Goal: Task Accomplishment & Management: Manage account settings

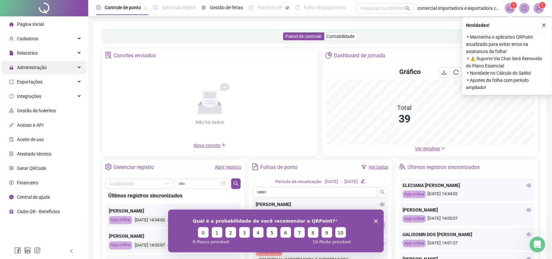
click at [543, 23] on icon "close" at bounding box center [544, 25] width 5 height 5
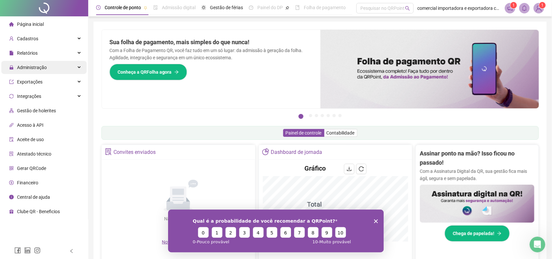
click at [34, 68] on span "Administração" at bounding box center [32, 67] width 30 height 5
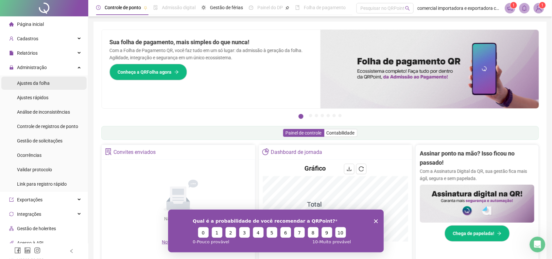
click at [35, 79] on div "Ajustes da folha" at bounding box center [33, 83] width 33 height 13
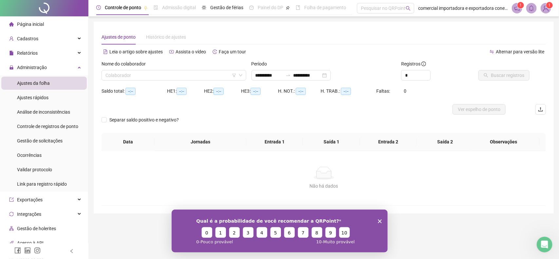
type input "**********"
click at [142, 76] on input "search" at bounding box center [170, 75] width 131 height 10
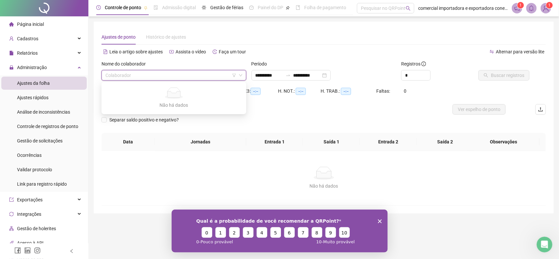
click at [135, 75] on input "search" at bounding box center [170, 75] width 131 height 10
click at [284, 164] on div "Não há dados Não há dados" at bounding box center [323, 178] width 444 height 54
click at [150, 77] on input "search" at bounding box center [170, 75] width 131 height 10
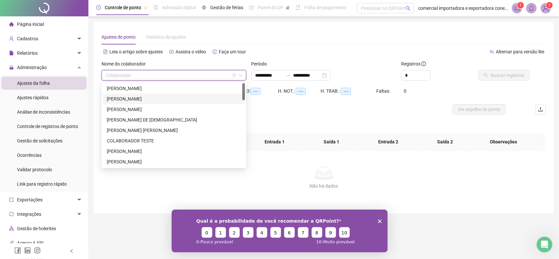
click at [126, 97] on div "[PERSON_NAME]" at bounding box center [174, 98] width 134 height 7
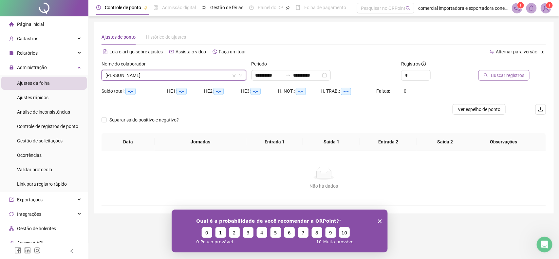
click at [509, 77] on span "Buscar registros" at bounding box center [506, 75] width 33 height 7
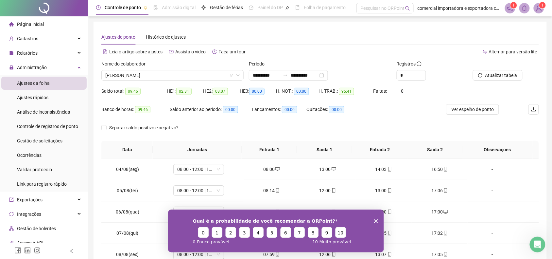
click at [376, 220] on polygon "Encerrar pesquisa" at bounding box center [376, 221] width 4 height 4
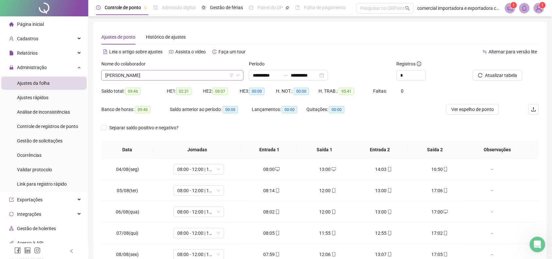
click at [187, 76] on span "[PERSON_NAME]" at bounding box center [172, 75] width 134 height 10
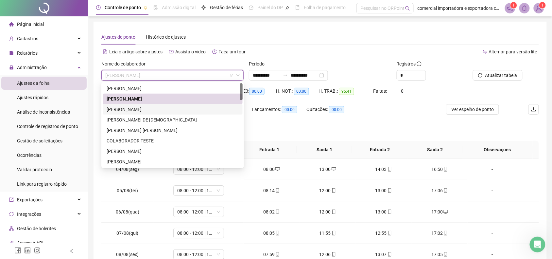
click at [136, 110] on div "[PERSON_NAME]" at bounding box center [173, 109] width 132 height 7
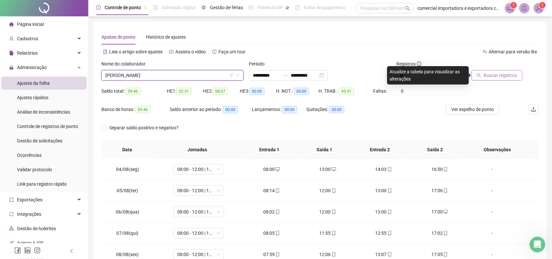
click at [498, 78] on span "Buscar registros" at bounding box center [500, 75] width 33 height 7
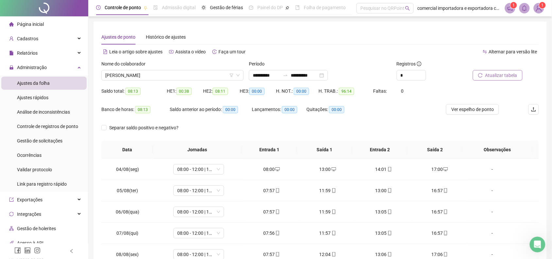
click at [502, 80] on button "Atualizar tabela" at bounding box center [498, 75] width 50 height 10
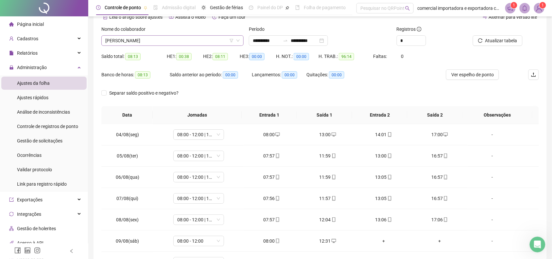
click at [166, 41] on span "[PERSON_NAME]" at bounding box center [172, 41] width 134 height 10
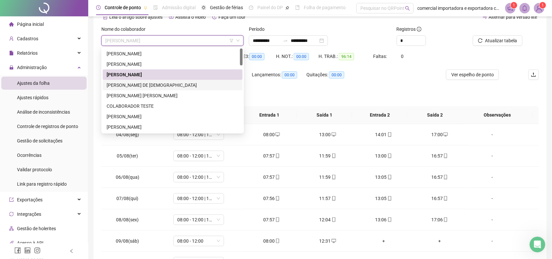
click at [143, 85] on div "[PERSON_NAME] DE [DEMOGRAPHIC_DATA]" at bounding box center [173, 84] width 132 height 7
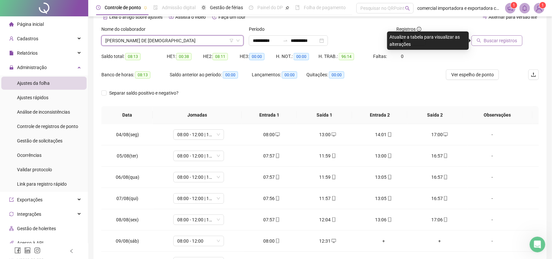
click at [489, 44] on button "Buscar registros" at bounding box center [497, 40] width 51 height 10
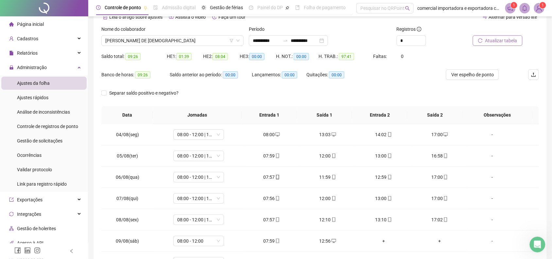
click at [491, 39] on span "Atualizar tabela" at bounding box center [502, 40] width 32 height 7
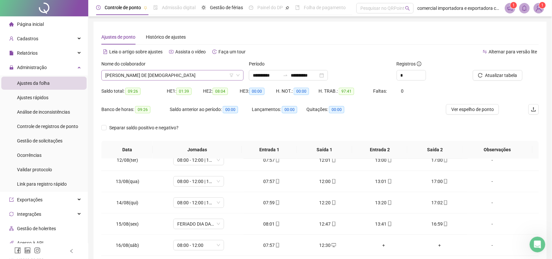
click at [159, 75] on span "[PERSON_NAME] DE [DEMOGRAPHIC_DATA]" at bounding box center [172, 75] width 134 height 10
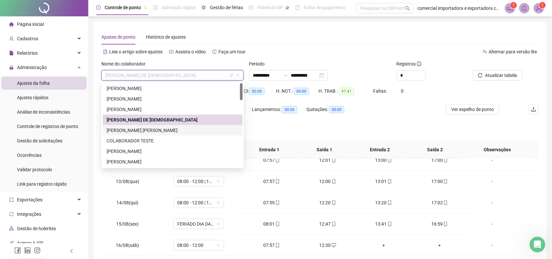
click at [145, 131] on div "[PERSON_NAME] [PERSON_NAME]" at bounding box center [173, 130] width 132 height 7
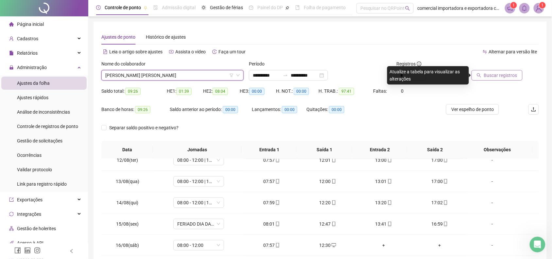
click at [483, 76] on button "Buscar registros" at bounding box center [497, 75] width 51 height 10
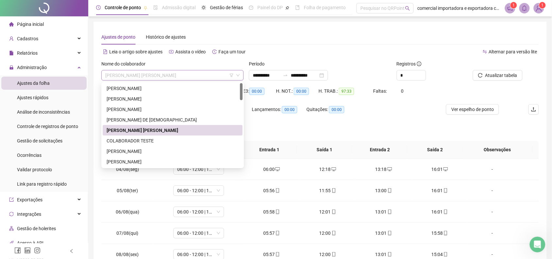
drag, startPoint x: 175, startPoint y: 76, endPoint x: 174, endPoint y: 79, distance: 3.3
click at [174, 76] on span "[PERSON_NAME] [PERSON_NAME]" at bounding box center [172, 75] width 134 height 10
click at [158, 152] on div "[PERSON_NAME]" at bounding box center [173, 151] width 132 height 7
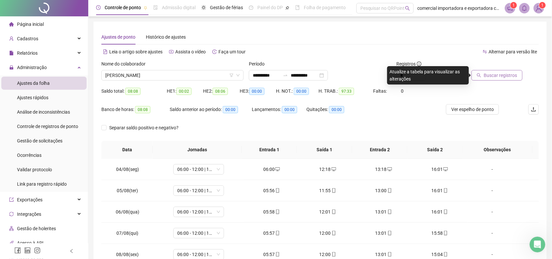
click at [490, 73] on span "Buscar registros" at bounding box center [500, 75] width 33 height 7
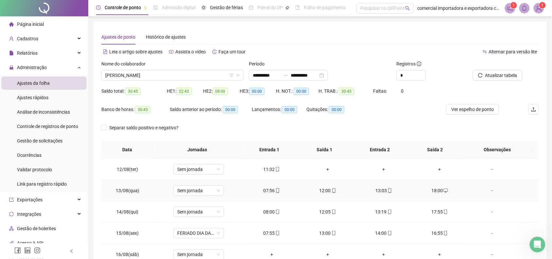
scroll to position [9, 0]
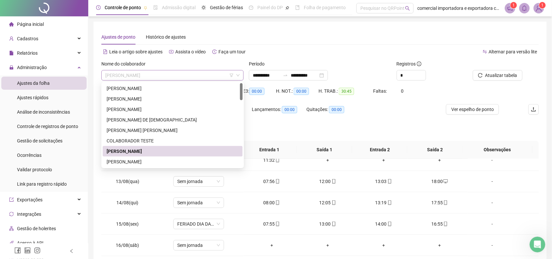
click at [177, 71] on span "[PERSON_NAME]" at bounding box center [172, 75] width 134 height 10
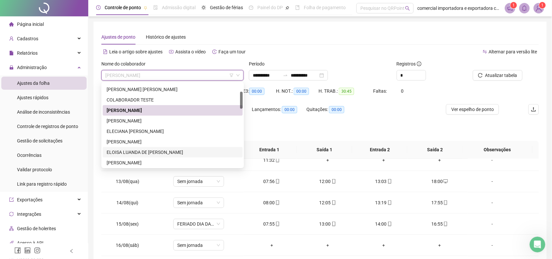
click at [128, 150] on div "ELOISA LUANDA DE [PERSON_NAME]" at bounding box center [173, 152] width 132 height 7
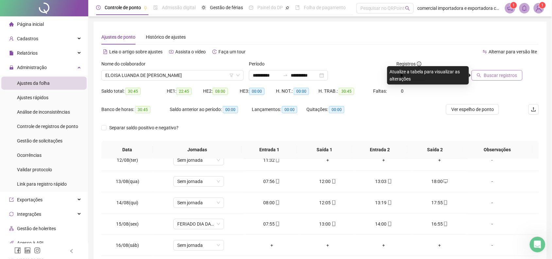
click at [500, 74] on span "Buscar registros" at bounding box center [500, 75] width 33 height 7
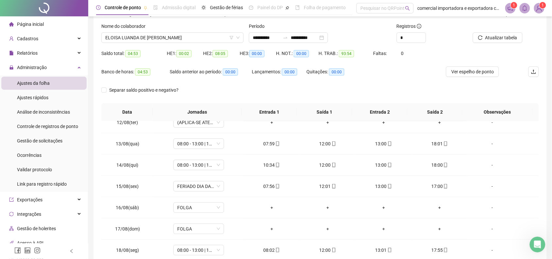
scroll to position [0, 0]
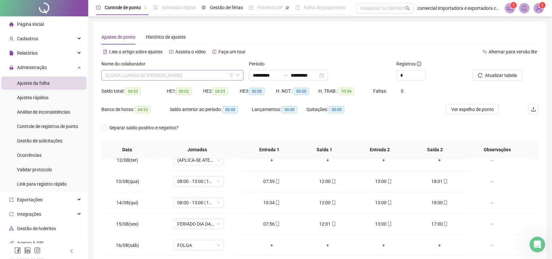
click at [190, 74] on span "ELOISA LUANDA DE [PERSON_NAME]" at bounding box center [172, 75] width 134 height 10
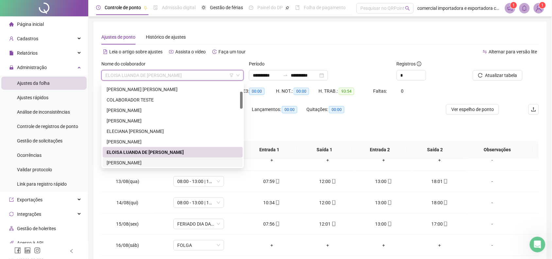
click at [152, 161] on div "[PERSON_NAME]" at bounding box center [173, 162] width 132 height 7
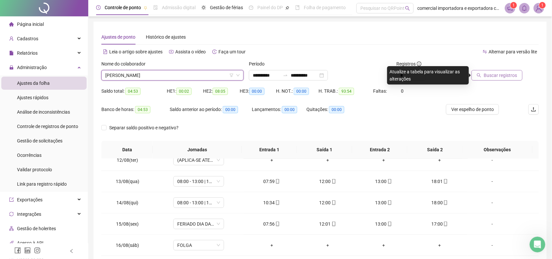
click at [488, 76] on span "Buscar registros" at bounding box center [500, 75] width 33 height 7
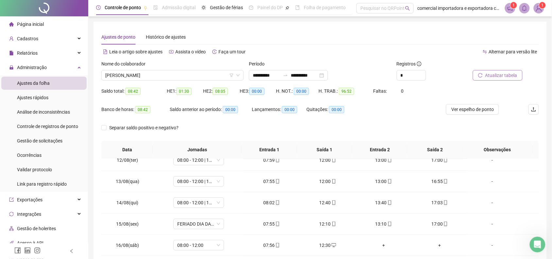
click at [507, 77] on span "Atualizar tabela" at bounding box center [502, 75] width 32 height 7
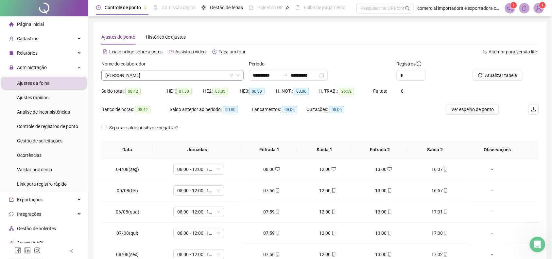
click at [206, 74] on span "[PERSON_NAME]" at bounding box center [172, 75] width 134 height 10
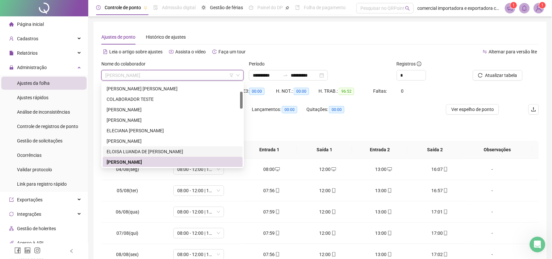
scroll to position [82, 0]
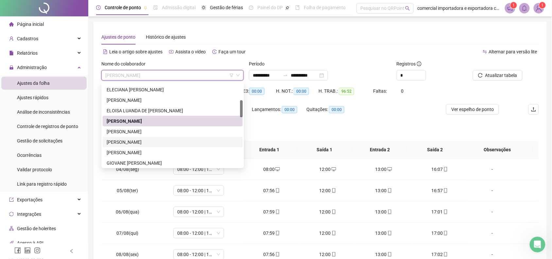
click at [143, 140] on div "[PERSON_NAME]" at bounding box center [173, 141] width 132 height 7
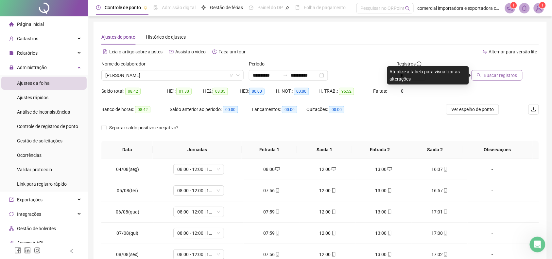
click at [493, 78] on span "Buscar registros" at bounding box center [500, 75] width 33 height 7
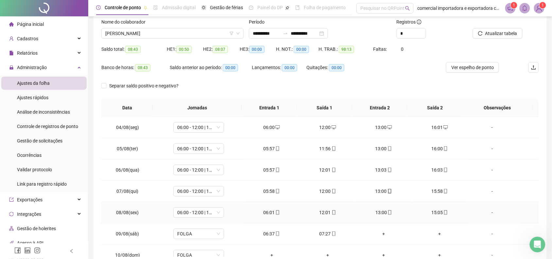
scroll to position [0, 0]
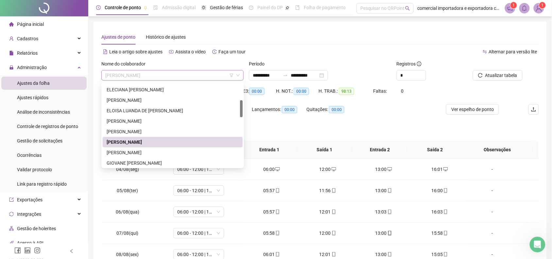
click at [189, 75] on span "[PERSON_NAME]" at bounding box center [172, 75] width 134 height 10
click at [139, 153] on div "[PERSON_NAME]" at bounding box center [173, 152] width 132 height 7
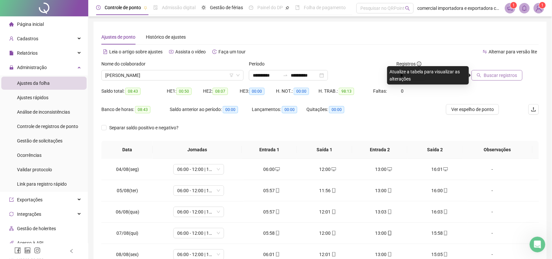
click at [491, 77] on span "Buscar registros" at bounding box center [500, 75] width 33 height 7
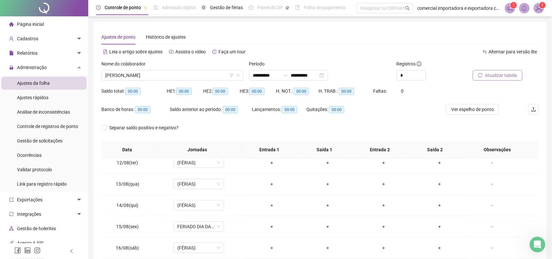
scroll to position [180, 0]
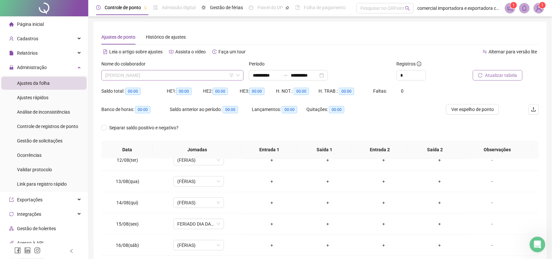
click at [169, 74] on span "[PERSON_NAME]" at bounding box center [172, 75] width 134 height 10
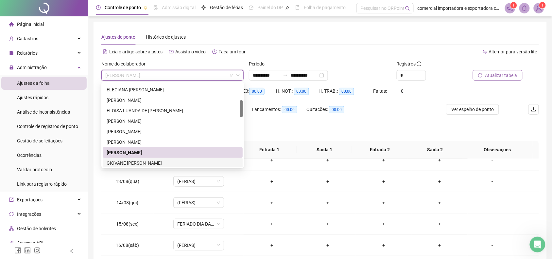
click at [127, 164] on div "GIOVANE [PERSON_NAME]" at bounding box center [173, 162] width 132 height 7
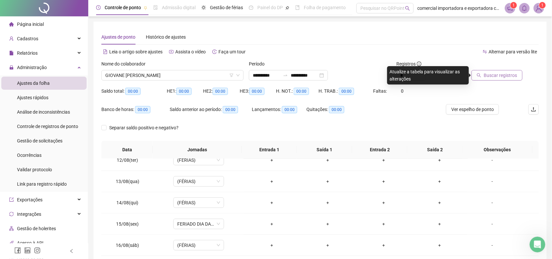
click at [492, 74] on span "Buscar registros" at bounding box center [500, 75] width 33 height 7
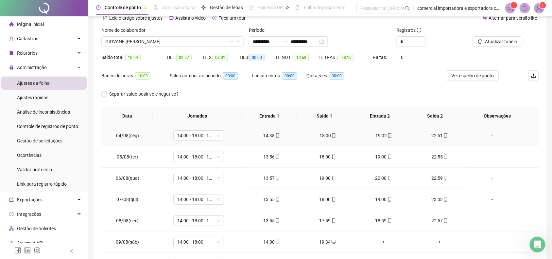
scroll to position [0, 0]
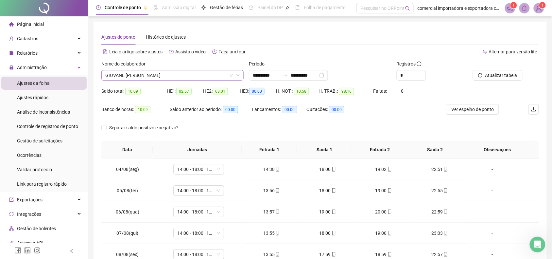
click at [180, 75] on span "GIOVANE [PERSON_NAME]" at bounding box center [172, 75] width 134 height 10
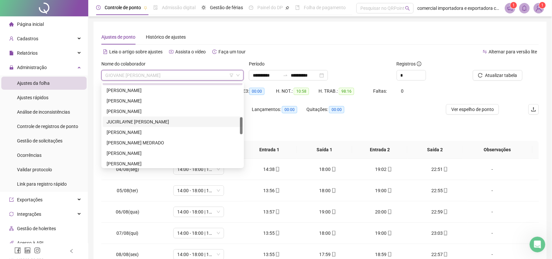
scroll to position [125, 0]
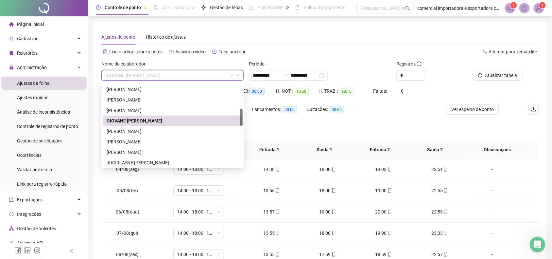
click at [136, 118] on div "GIOVANE [PERSON_NAME]" at bounding box center [173, 120] width 132 height 7
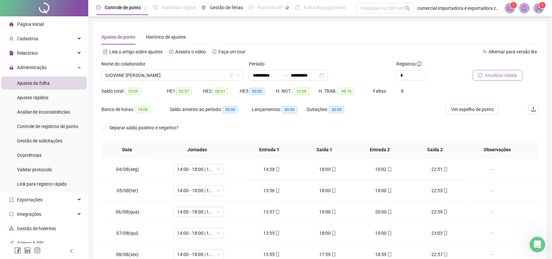
click at [499, 74] on span "Atualizar tabela" at bounding box center [502, 75] width 32 height 7
click at [185, 77] on span "GIOVANE [PERSON_NAME]" at bounding box center [172, 75] width 134 height 10
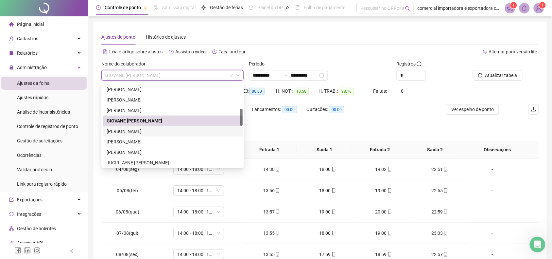
click at [123, 130] on div "[PERSON_NAME]" at bounding box center [173, 131] width 132 height 7
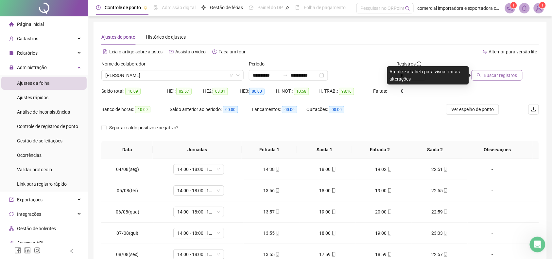
click at [491, 75] on span "Buscar registros" at bounding box center [500, 75] width 33 height 7
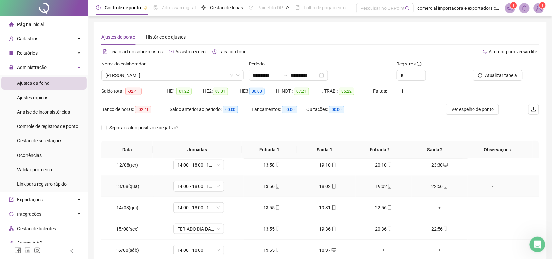
scroll to position [180, 0]
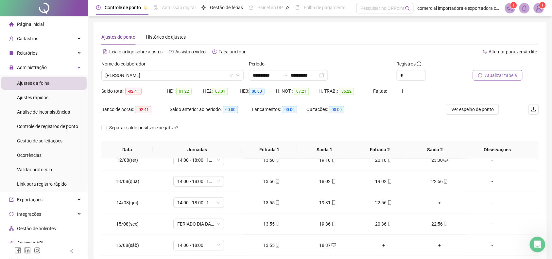
click at [495, 77] on span "Atualizar tabela" at bounding box center [502, 75] width 32 height 7
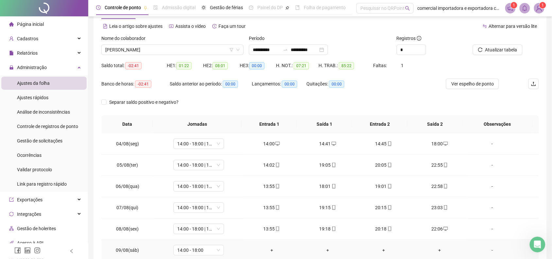
scroll to position [0, 0]
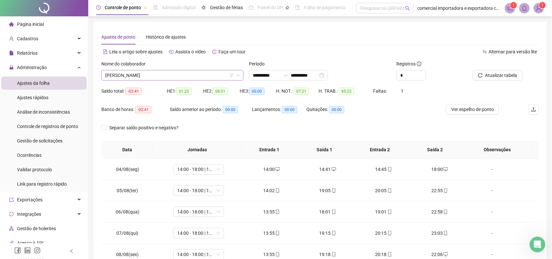
click at [187, 76] on span "[PERSON_NAME]" at bounding box center [172, 75] width 134 height 10
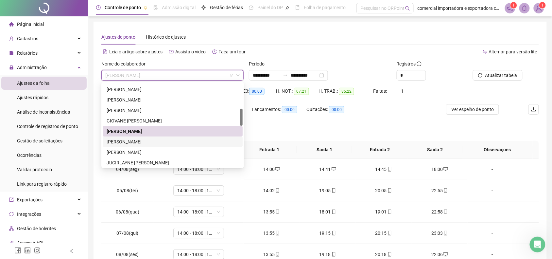
click at [126, 141] on div "[PERSON_NAME]" at bounding box center [173, 141] width 132 height 7
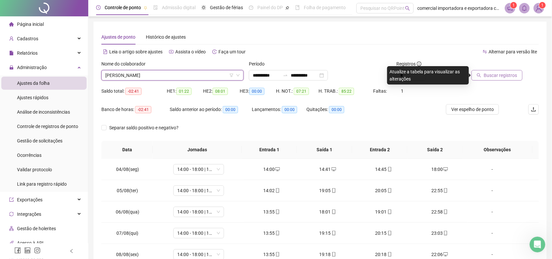
click at [496, 76] on span "Buscar registros" at bounding box center [500, 75] width 33 height 7
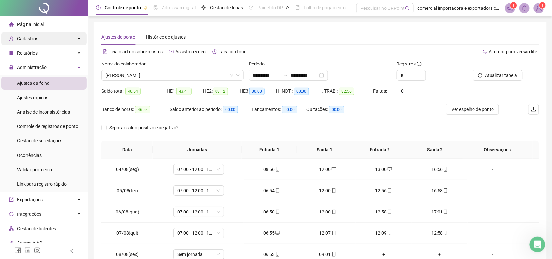
click at [39, 37] on div "Cadastros" at bounding box center [43, 38] width 85 height 13
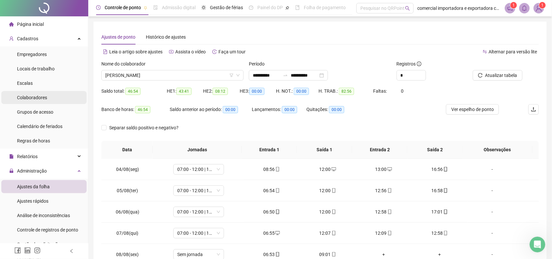
click at [40, 97] on span "Colaboradores" at bounding box center [32, 97] width 30 height 5
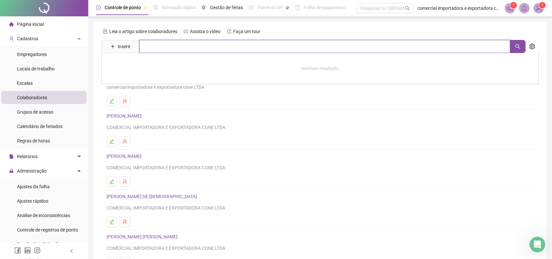
click at [164, 45] on input "text" at bounding box center [324, 46] width 371 height 13
click at [523, 48] on button "button" at bounding box center [518, 46] width 16 height 13
type input "***"
click at [149, 66] on link "[PERSON_NAME]" at bounding box center [131, 65] width 35 height 5
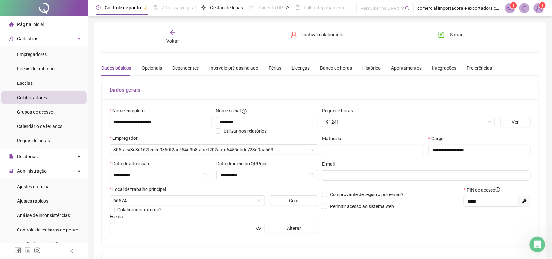
type input "**********"
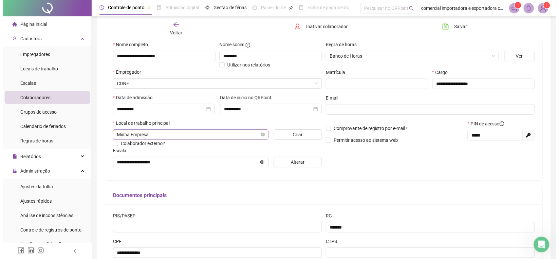
scroll to position [82, 0]
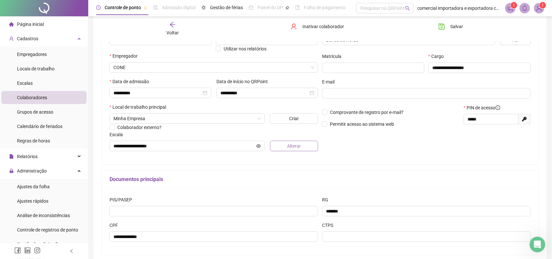
click at [288, 146] on span "Alterar" at bounding box center [294, 145] width 14 height 7
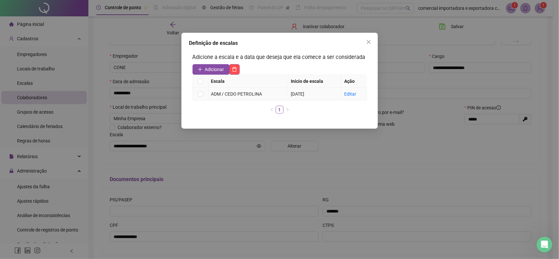
click at [198, 89] on td at bounding box center [201, 94] width 16 height 13
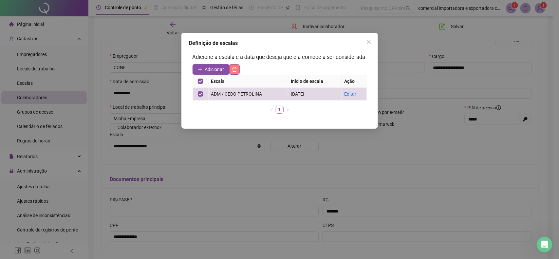
click at [236, 71] on icon "delete" at bounding box center [234, 69] width 5 height 5
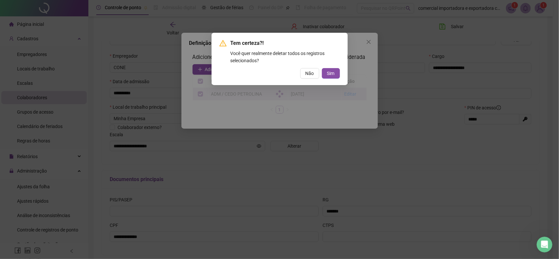
drag, startPoint x: 332, startPoint y: 73, endPoint x: 292, endPoint y: 91, distance: 44.1
click at [332, 74] on span "Sim" at bounding box center [331, 73] width 8 height 7
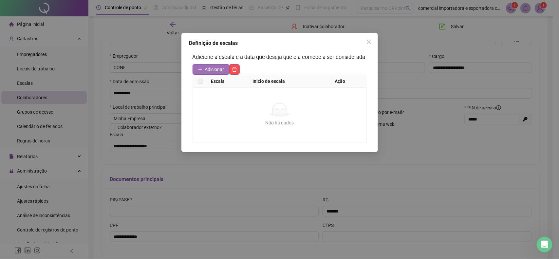
click at [211, 71] on span "Adicionar" at bounding box center [214, 69] width 19 height 7
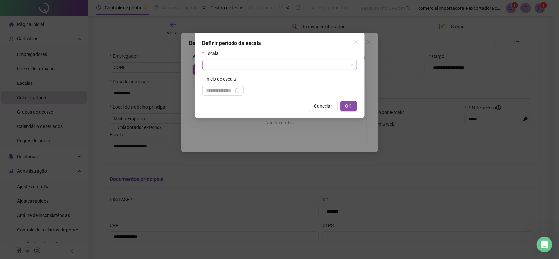
click at [352, 63] on span at bounding box center [279, 65] width 147 height 10
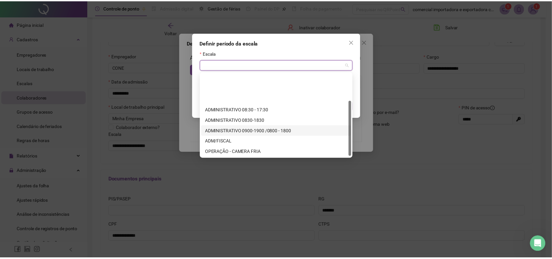
scroll to position [42, 0]
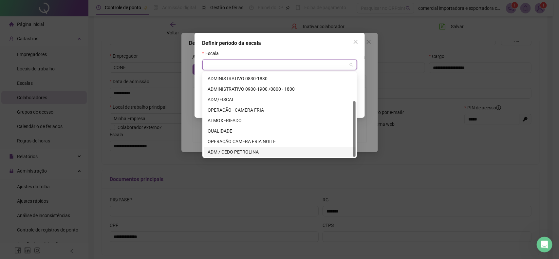
click at [231, 152] on div "ADM / CEDO PETROLINA" at bounding box center [279, 151] width 144 height 7
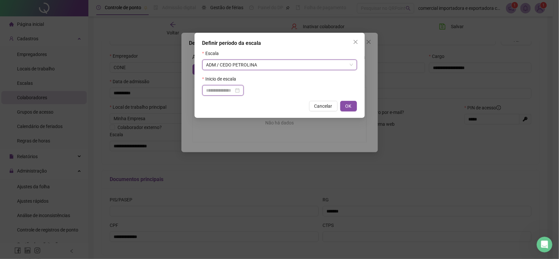
click at [212, 90] on input at bounding box center [219, 90] width 27 height 7
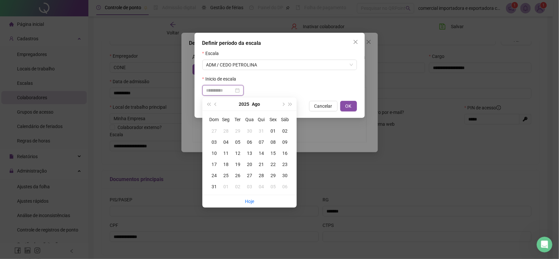
type input "**********"
click at [226, 141] on div "04" at bounding box center [226, 141] width 12 height 7
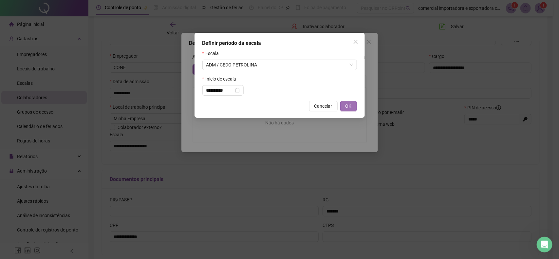
click at [346, 108] on span "OK" at bounding box center [348, 105] width 6 height 7
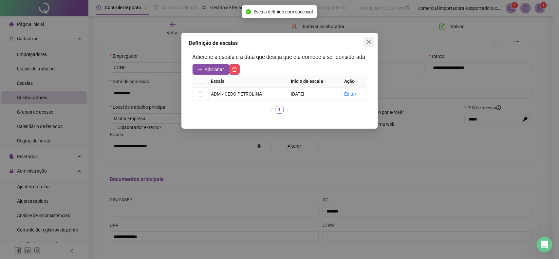
click at [370, 41] on icon "close" at bounding box center [368, 41] width 5 height 5
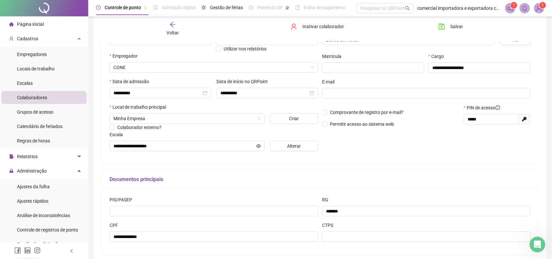
drag, startPoint x: 460, startPoint y: 28, endPoint x: 437, endPoint y: 61, distance: 40.1
click at [459, 29] on span "Salvar" at bounding box center [457, 26] width 13 height 7
click at [35, 186] on span "Ajustes da folha" at bounding box center [33, 186] width 33 height 5
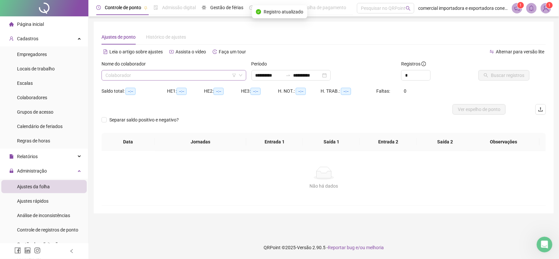
type input "**********"
click at [179, 76] on input "search" at bounding box center [170, 75] width 131 height 10
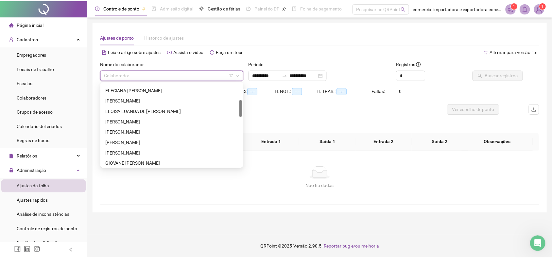
scroll to position [164, 0]
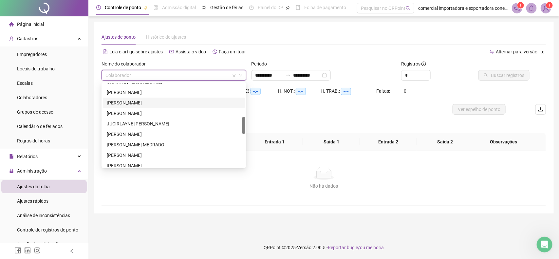
click at [129, 102] on div "[PERSON_NAME]" at bounding box center [174, 102] width 134 height 7
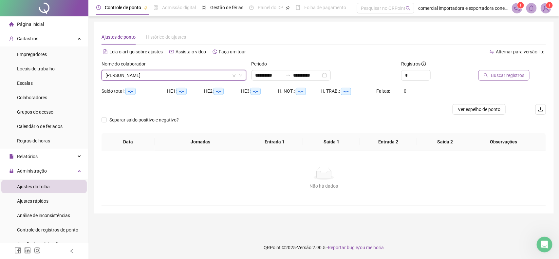
click at [512, 80] on button "Buscar registros" at bounding box center [503, 75] width 51 height 10
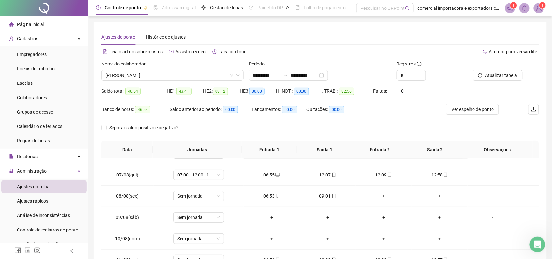
scroll to position [58, 0]
click at [215, 197] on span "Sem jornada" at bounding box center [198, 197] width 43 height 10
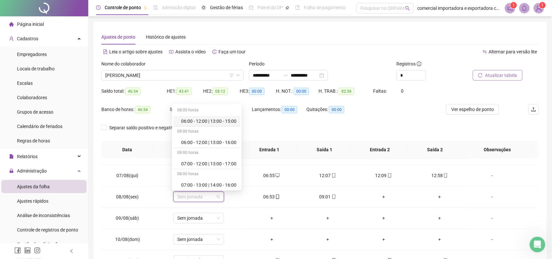
click at [503, 72] on span "Atualizar tabela" at bounding box center [502, 75] width 32 height 7
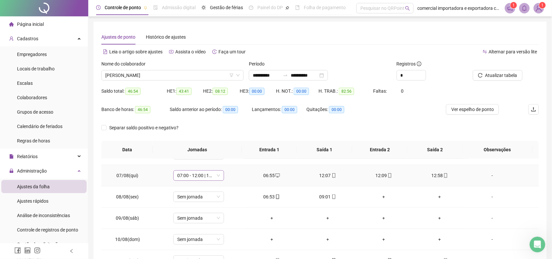
click at [219, 173] on div "07:00 - 12:00 | 13:00 - 17:00" at bounding box center [198, 175] width 51 height 10
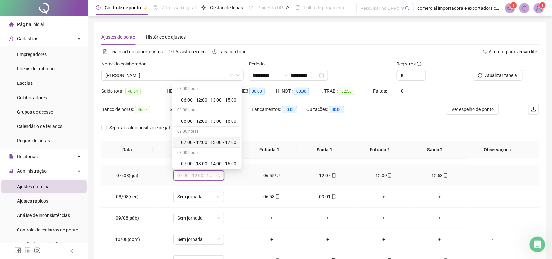
click at [226, 142] on div "07:00 - 12:00 | 13:00 - 17:00" at bounding box center [208, 142] width 55 height 7
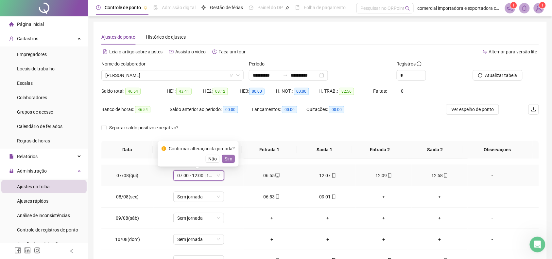
click at [229, 161] on span "Sim" at bounding box center [229, 158] width 8 height 7
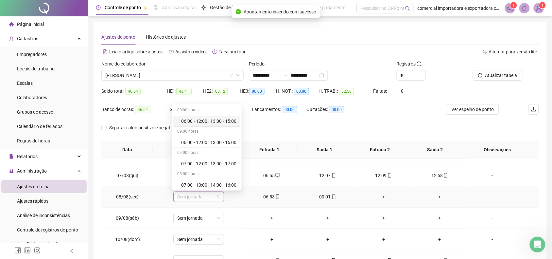
click at [215, 197] on span "Sem jornada" at bounding box center [198, 197] width 43 height 10
click at [185, 145] on div "07:00 - 13:00 | 14:00 - 16:00" at bounding box center [208, 143] width 55 height 7
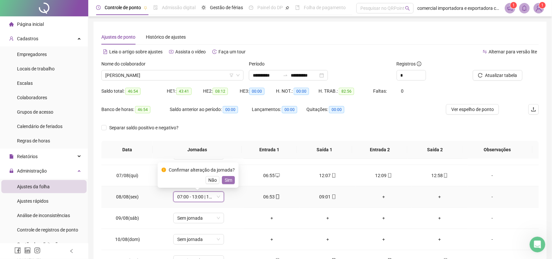
click at [228, 180] on span "Sim" at bounding box center [229, 179] width 8 height 7
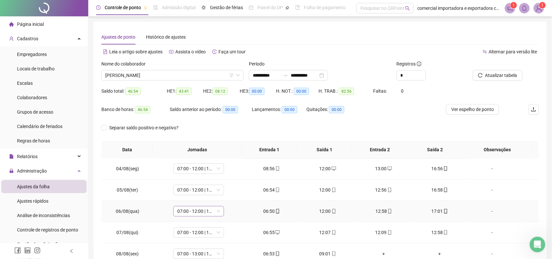
scroll to position [0, 0]
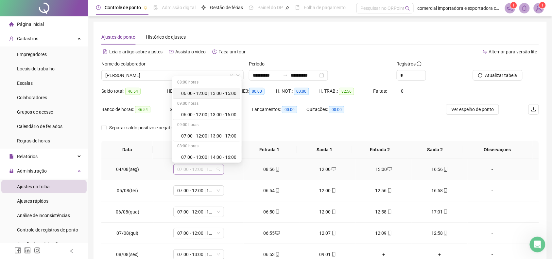
click at [218, 170] on div "07:00 - 12:00 | 13:00 - 17:00" at bounding box center [198, 169] width 51 height 10
click at [210, 137] on div "07:00 - 12:00 | 13:00 - 17:00" at bounding box center [208, 135] width 55 height 7
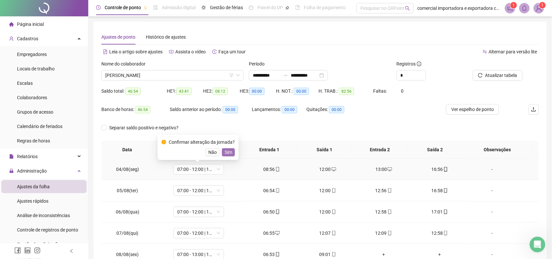
click at [230, 154] on span "Sim" at bounding box center [229, 152] width 8 height 7
click at [217, 189] on span "07:00 - 12:00 | 13:00 - 17:00" at bounding box center [198, 191] width 43 height 10
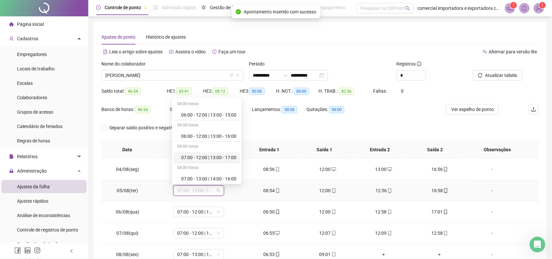
click at [212, 159] on div "07:00 - 12:00 | 13:00 - 17:00" at bounding box center [208, 157] width 55 height 7
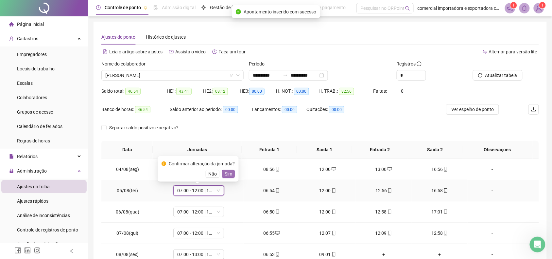
click at [229, 176] on span "Sim" at bounding box center [229, 173] width 8 height 7
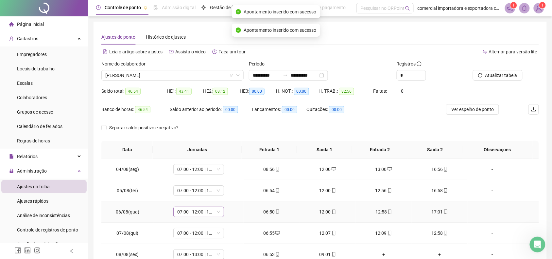
click at [216, 212] on span "07:00 - 12:00 | 13:00 - 17:00" at bounding box center [198, 212] width 43 height 10
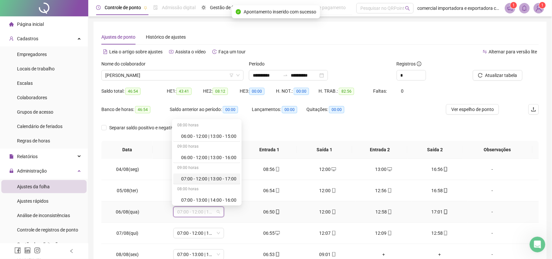
click at [207, 180] on div "07:00 - 12:00 | 13:00 - 17:00" at bounding box center [208, 178] width 55 height 7
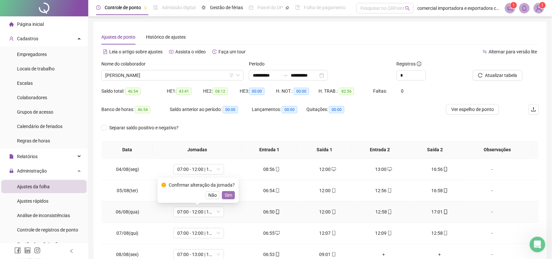
click at [230, 196] on span "Sim" at bounding box center [229, 194] width 8 height 7
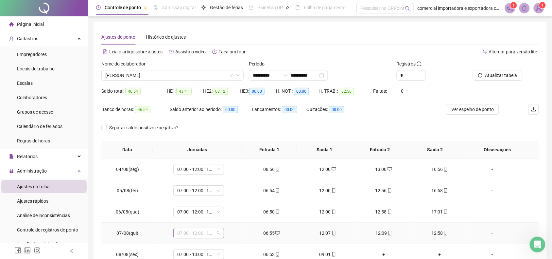
click at [217, 234] on span "07:00 - 12:00 | 13:00 - 17:00" at bounding box center [198, 233] width 43 height 10
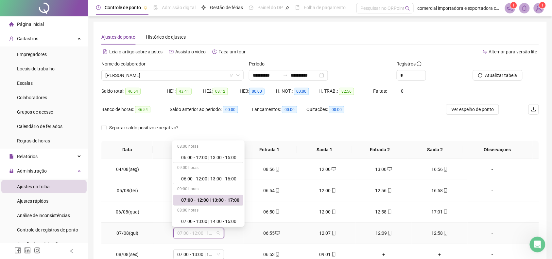
click at [226, 198] on div "07:00 - 12:00 | 13:00 - 17:00" at bounding box center [210, 199] width 58 height 7
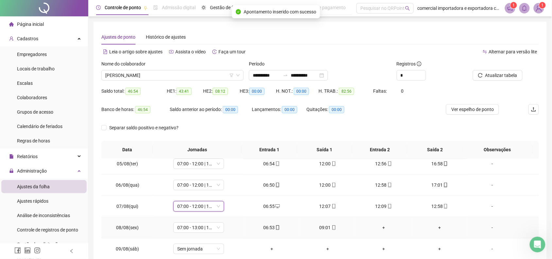
scroll to position [41, 0]
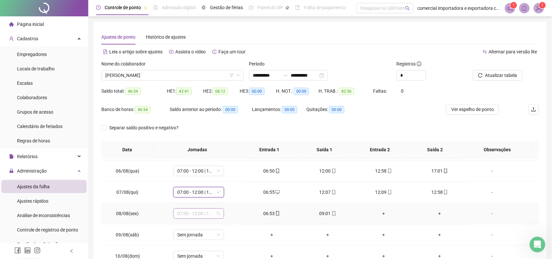
click at [218, 215] on span "07:00 - 13:00 | 14:00 - 16:00" at bounding box center [198, 213] width 43 height 10
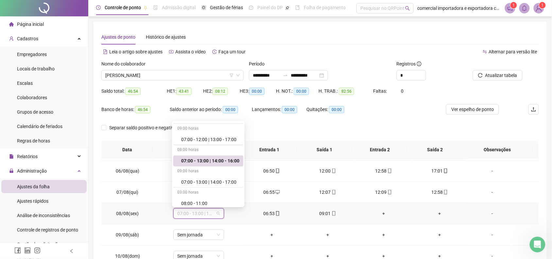
click at [233, 161] on div "07:00 - 13:00 | 14:00 - 16:00" at bounding box center [210, 160] width 58 height 7
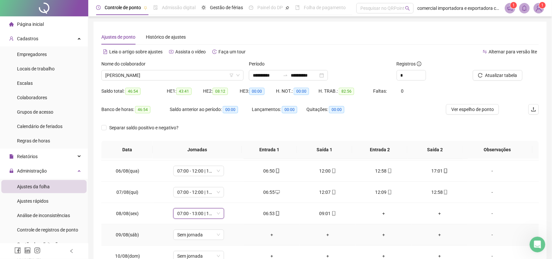
scroll to position [82, 0]
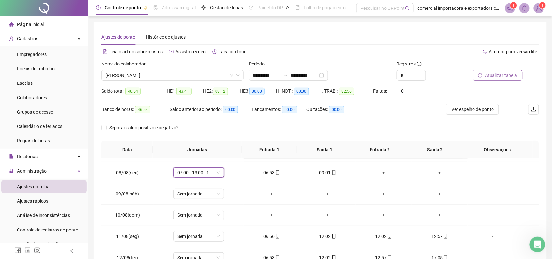
click at [503, 78] on span "Atualizar tabela" at bounding box center [502, 75] width 32 height 7
click at [216, 195] on span "Sem jornada" at bounding box center [198, 194] width 43 height 10
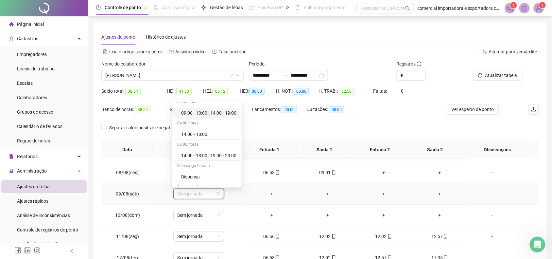
scroll to position [343, 0]
click at [200, 140] on div "Folga" at bounding box center [208, 137] width 55 height 7
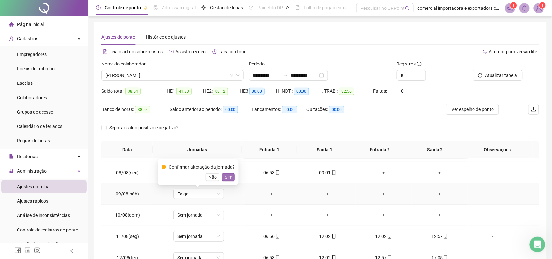
click at [227, 177] on span "Sim" at bounding box center [229, 176] width 8 height 7
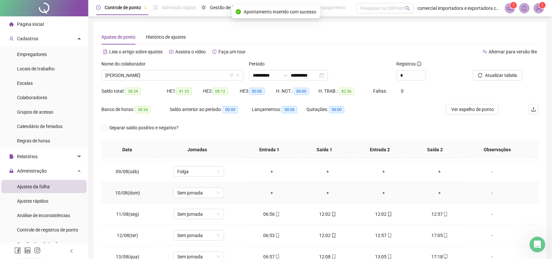
scroll to position [123, 0]
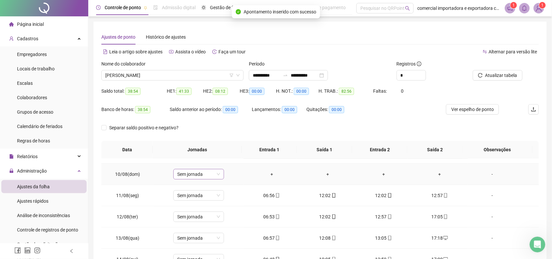
click at [215, 174] on span "Sem jornada" at bounding box center [198, 174] width 43 height 10
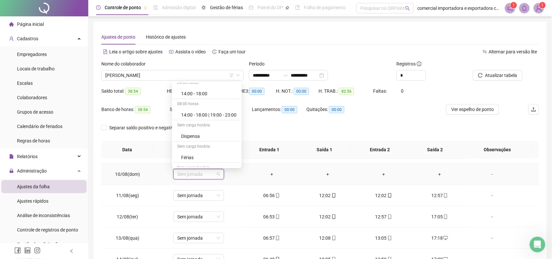
scroll to position [327, 0]
click at [195, 133] on div "Folga" at bounding box center [208, 133] width 55 height 7
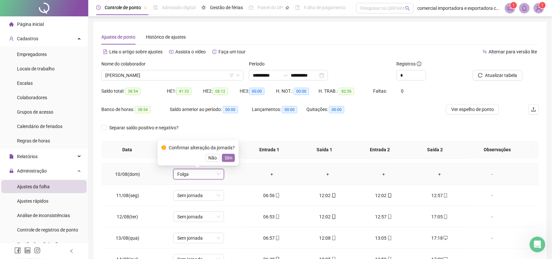
click at [230, 159] on span "Sim" at bounding box center [229, 157] width 8 height 7
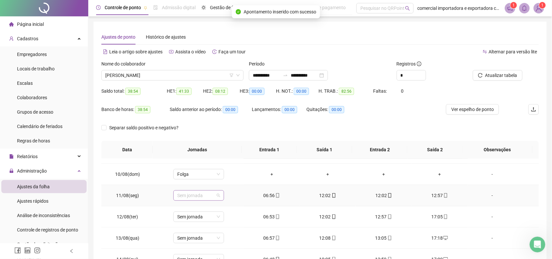
click at [217, 195] on span "Sem jornada" at bounding box center [198, 195] width 43 height 10
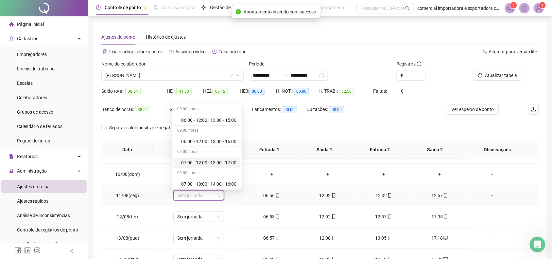
click at [212, 162] on div "07:00 - 12:00 | 13:00 - 17:00" at bounding box center [208, 162] width 55 height 7
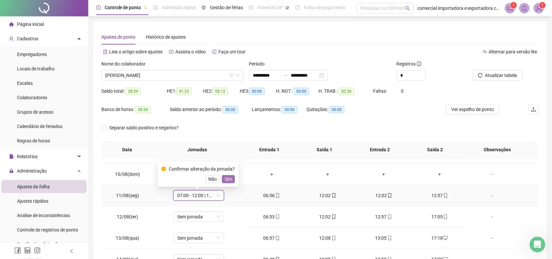
click at [227, 177] on span "Sim" at bounding box center [229, 178] width 8 height 7
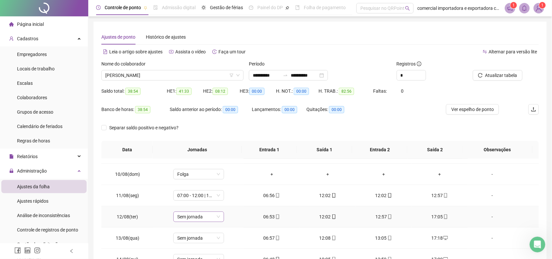
click at [215, 219] on span "Sem jornada" at bounding box center [198, 217] width 43 height 10
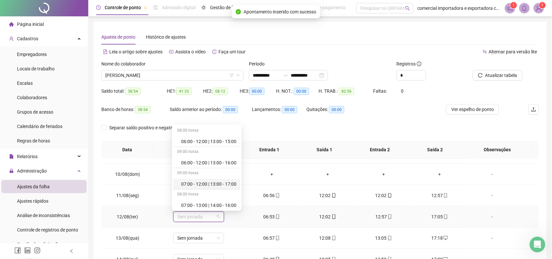
click at [220, 182] on div "07:00 - 12:00 | 13:00 - 17:00" at bounding box center [208, 183] width 55 height 7
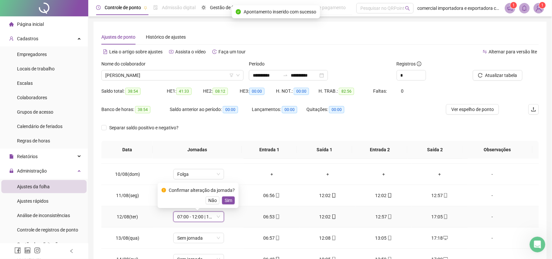
click at [230, 201] on button "Sim" at bounding box center [228, 200] width 13 height 8
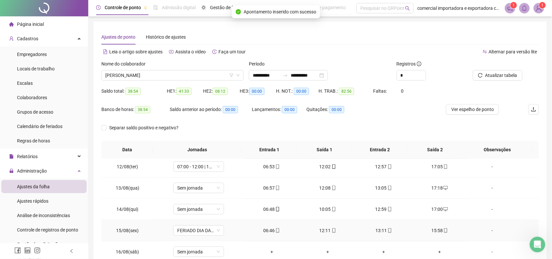
scroll to position [180, 0]
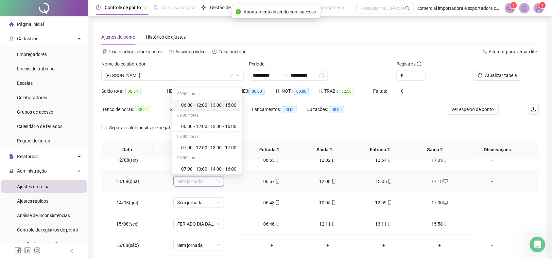
click at [218, 180] on span "Sem jornada" at bounding box center [198, 181] width 43 height 10
click at [221, 148] on div "07:00 - 12:00 | 13:00 - 17:00" at bounding box center [208, 147] width 55 height 7
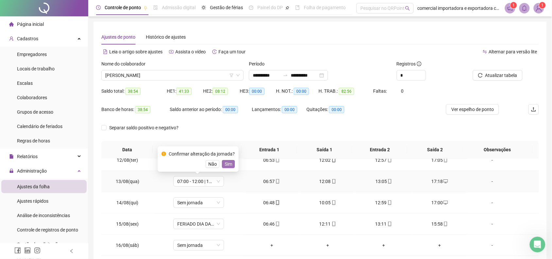
click at [228, 161] on span "Sim" at bounding box center [229, 163] width 8 height 7
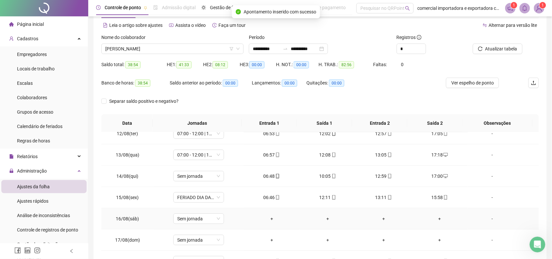
scroll to position [41, 0]
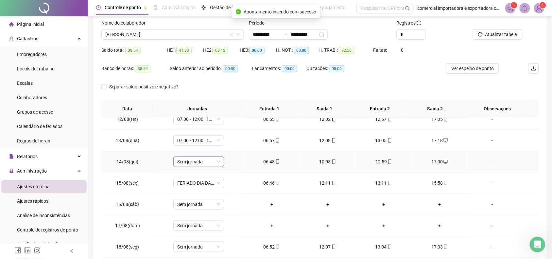
click at [216, 160] on span "Sem jornada" at bounding box center [198, 162] width 43 height 10
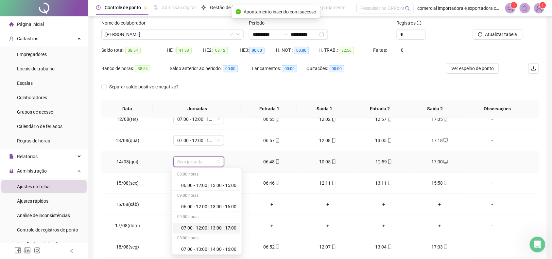
click at [214, 226] on div "07:00 - 12:00 | 13:00 - 17:00" at bounding box center [208, 227] width 55 height 7
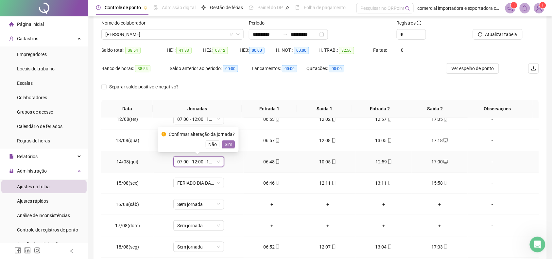
click at [230, 145] on span "Sim" at bounding box center [229, 144] width 8 height 7
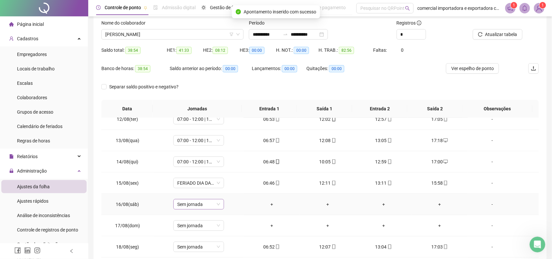
click at [219, 205] on div "Sem jornada" at bounding box center [198, 204] width 51 height 10
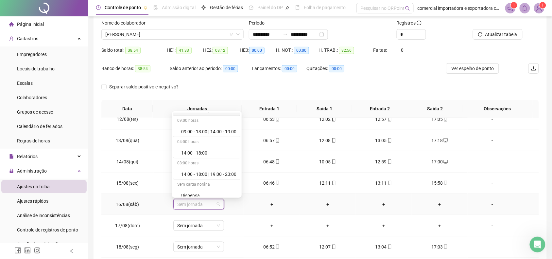
scroll to position [327, 0]
drag, startPoint x: 200, startPoint y: 164, endPoint x: 222, endPoint y: 165, distance: 21.9
click at [200, 164] on div "Folga" at bounding box center [208, 162] width 55 height 7
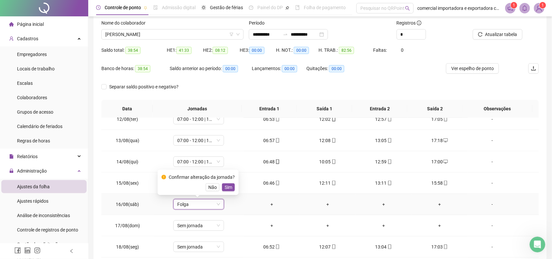
click at [230, 187] on span "Sim" at bounding box center [229, 187] width 8 height 7
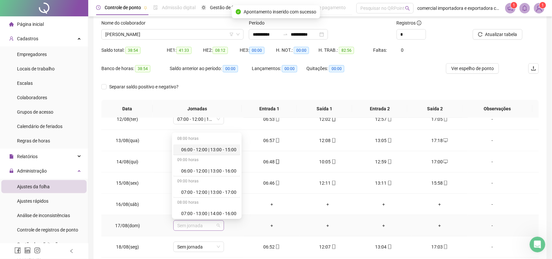
click at [216, 226] on span "Sem jornada" at bounding box center [198, 226] width 43 height 10
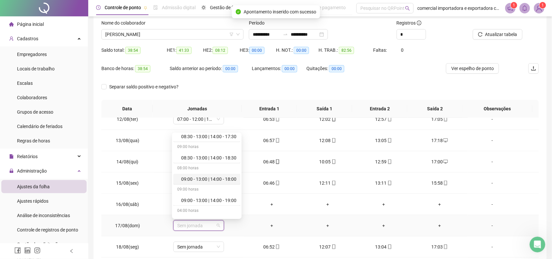
scroll to position [343, 0]
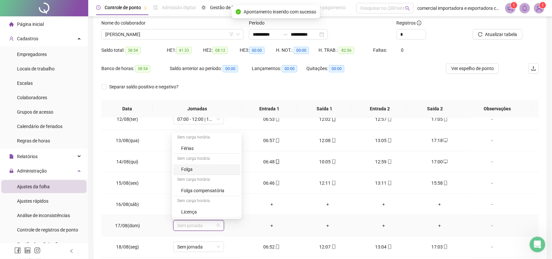
click at [200, 170] on div "Folga" at bounding box center [208, 169] width 55 height 7
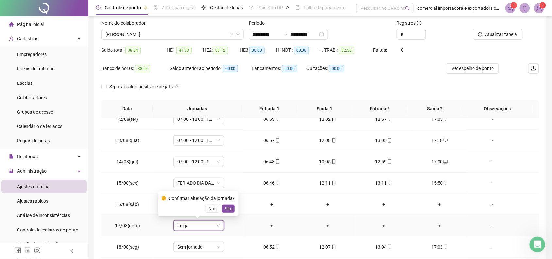
drag, startPoint x: 232, startPoint y: 209, endPoint x: 290, endPoint y: 214, distance: 58.4
click at [231, 209] on button "Sim" at bounding box center [228, 209] width 13 height 8
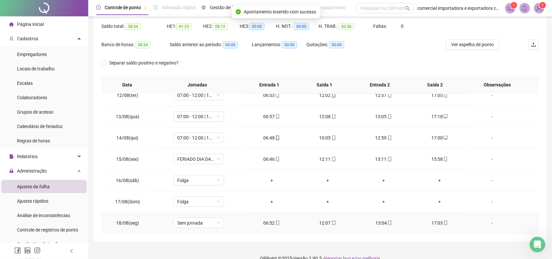
scroll to position [76, 0]
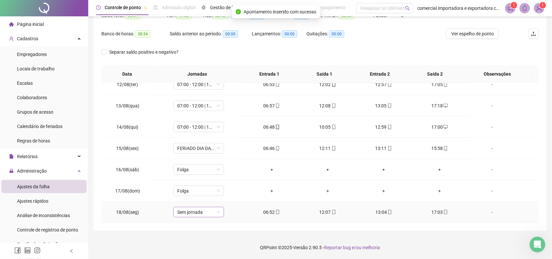
click at [218, 212] on span "Sem jornada" at bounding box center [198, 212] width 43 height 10
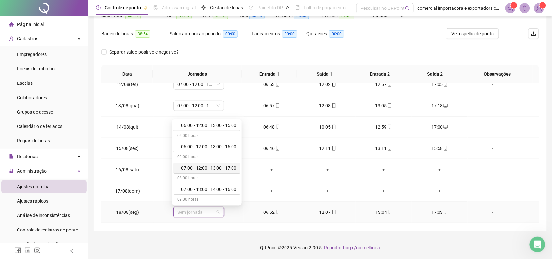
scroll to position [0, 0]
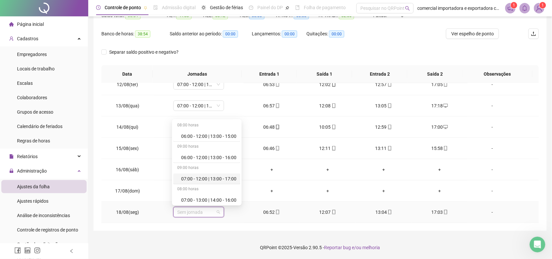
click at [227, 180] on div "07:00 - 12:00 | 13:00 - 17:00" at bounding box center [208, 178] width 55 height 7
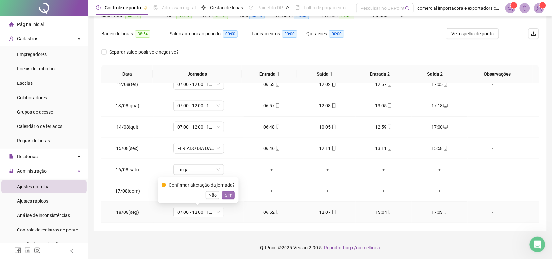
click at [232, 197] on button "Sim" at bounding box center [228, 195] width 13 height 8
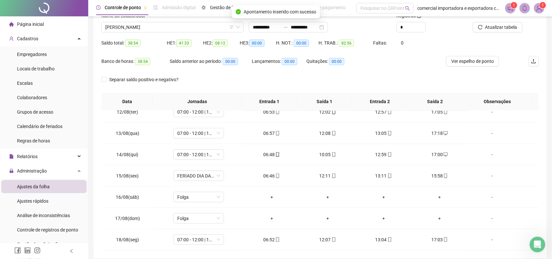
scroll to position [35, 0]
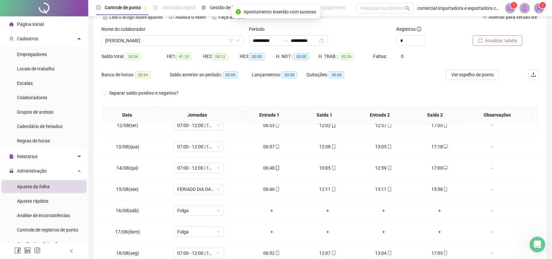
click at [497, 44] on span "Atualizar tabela" at bounding box center [502, 40] width 32 height 7
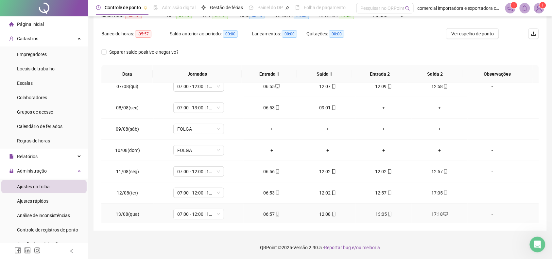
scroll to position [58, 0]
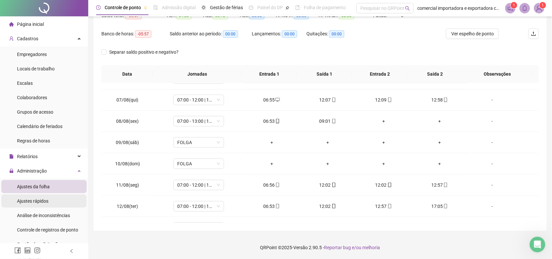
click at [33, 200] on span "Ajustes rápidos" at bounding box center [32, 200] width 31 height 5
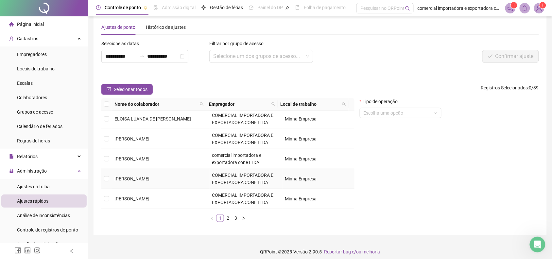
scroll to position [14, 0]
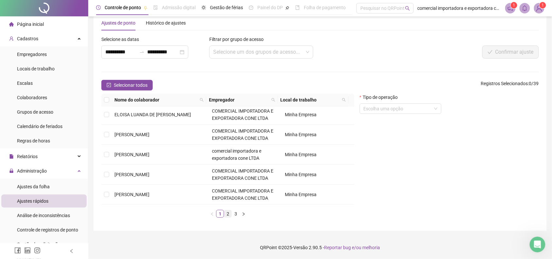
click at [227, 213] on link "2" at bounding box center [227, 213] width 7 height 7
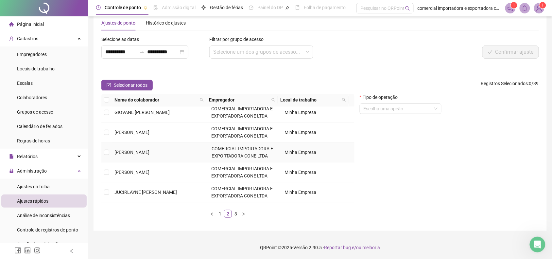
scroll to position [0, 0]
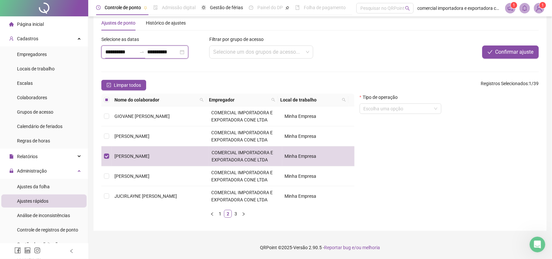
click at [121, 52] on input "**********" at bounding box center [120, 52] width 31 height 8
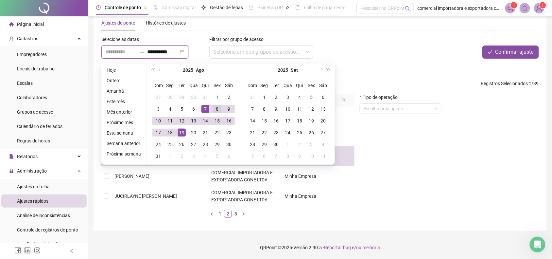
type input "**********"
click at [213, 108] on div "8" at bounding box center [217, 109] width 8 height 8
click at [213, 109] on div "8" at bounding box center [217, 109] width 8 height 8
type input "**********"
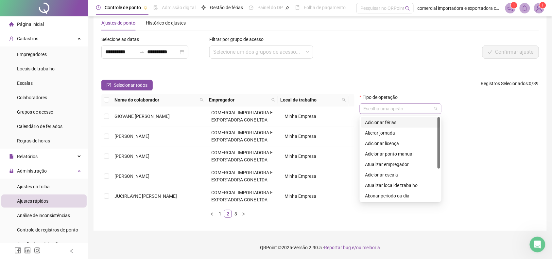
click at [435, 107] on span at bounding box center [401, 109] width 74 height 10
click at [398, 197] on div "Abonar período ou dia" at bounding box center [400, 195] width 71 height 7
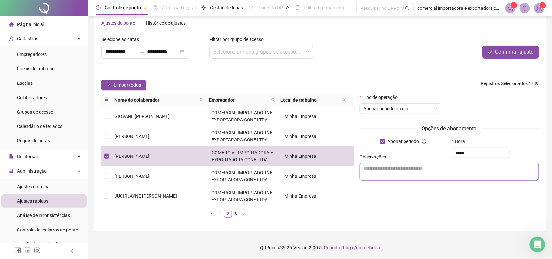
type input "*****"
click at [442, 176] on textarea at bounding box center [449, 172] width 179 height 18
type textarea "**********"
drag, startPoint x: 509, startPoint y: 50, endPoint x: 507, endPoint y: 54, distance: 4.3
click at [509, 51] on span "Confirmar ajuste" at bounding box center [515, 52] width 38 height 8
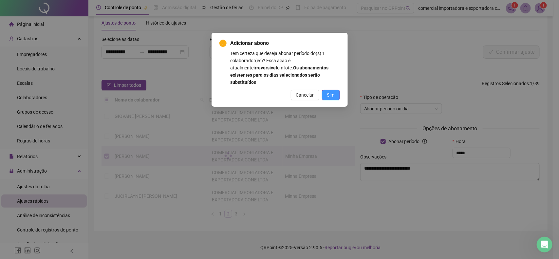
click at [335, 90] on button "Sim" at bounding box center [331, 95] width 18 height 10
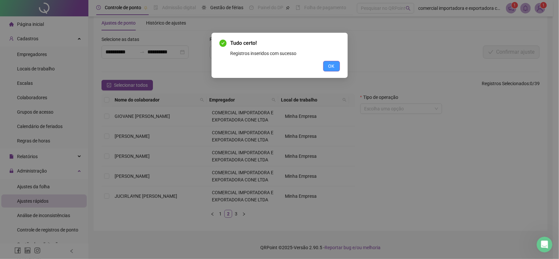
drag, startPoint x: 325, startPoint y: 67, endPoint x: 86, endPoint y: 118, distance: 244.2
click at [324, 67] on button "OK" at bounding box center [331, 66] width 17 height 10
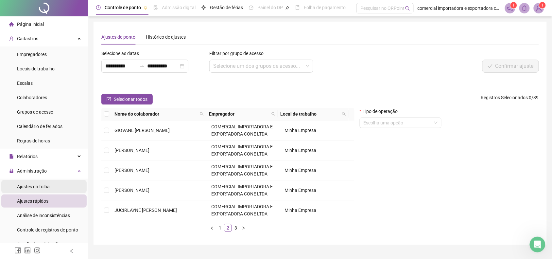
click at [29, 184] on span "Ajustes da folha" at bounding box center [33, 186] width 33 height 5
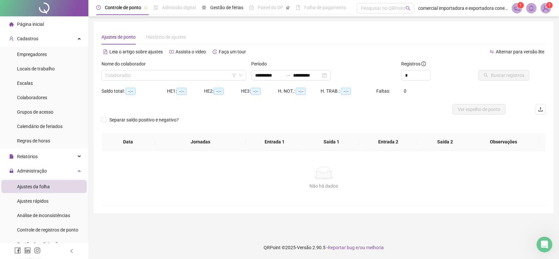
type input "**********"
click at [159, 79] on input "search" at bounding box center [170, 75] width 131 height 10
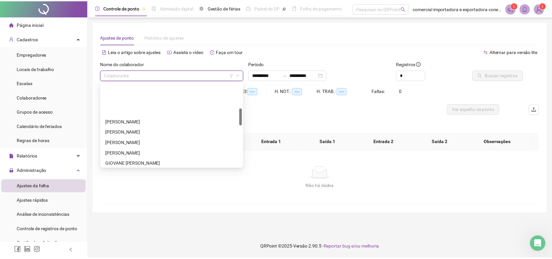
scroll to position [123, 0]
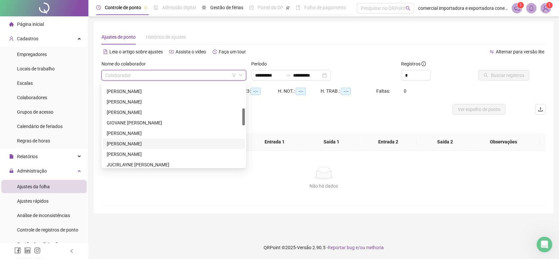
click at [127, 143] on div "[PERSON_NAME]" at bounding box center [174, 143] width 134 height 7
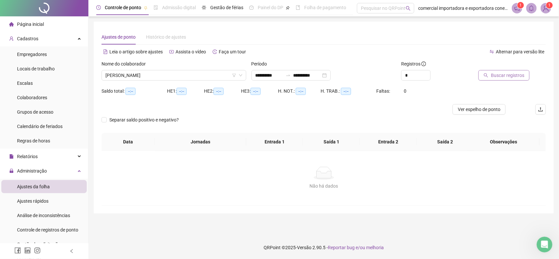
click at [506, 79] on span "Buscar registros" at bounding box center [506, 75] width 33 height 7
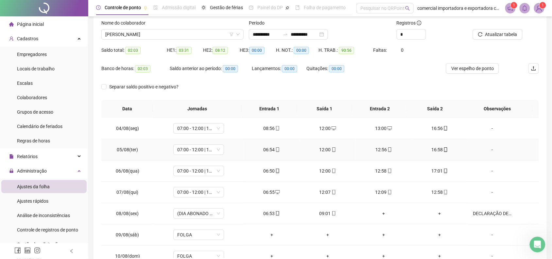
scroll to position [0, 0]
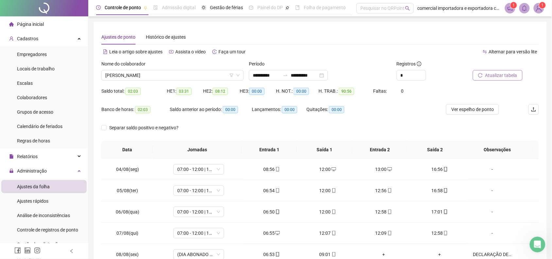
click at [492, 76] on span "Atualizar tabela" at bounding box center [502, 75] width 32 height 7
click at [158, 74] on span "[PERSON_NAME]" at bounding box center [172, 75] width 134 height 10
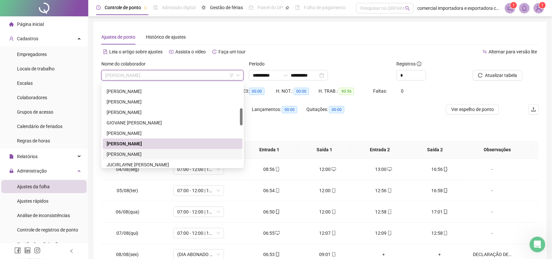
click at [128, 154] on div "[PERSON_NAME]" at bounding box center [173, 154] width 132 height 7
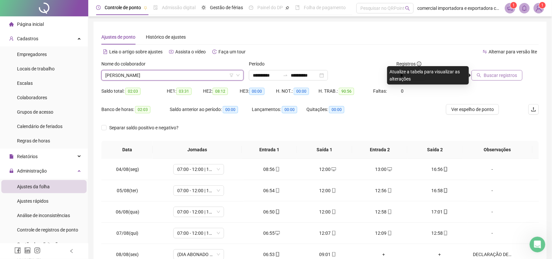
click at [486, 77] on span "Buscar registros" at bounding box center [500, 75] width 33 height 7
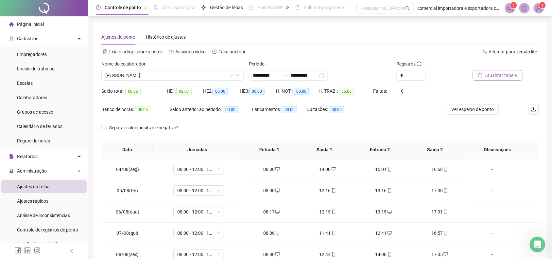
click at [503, 73] on span "Atualizar tabela" at bounding box center [502, 75] width 32 height 7
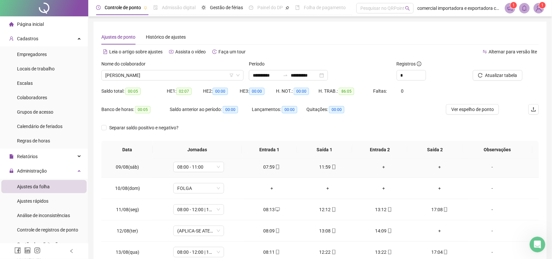
scroll to position [123, 0]
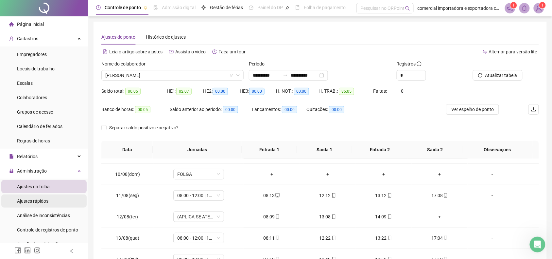
click at [31, 201] on span "Ajustes rápidos" at bounding box center [32, 200] width 31 height 5
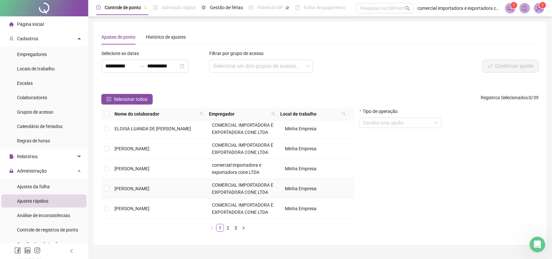
scroll to position [14, 0]
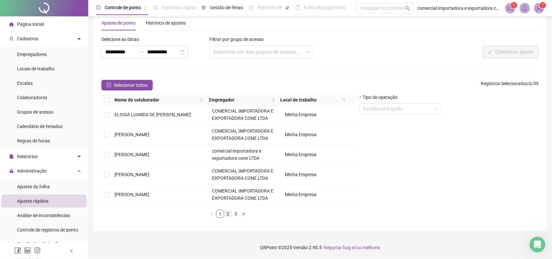
click at [230, 214] on link "2" at bounding box center [227, 213] width 7 height 7
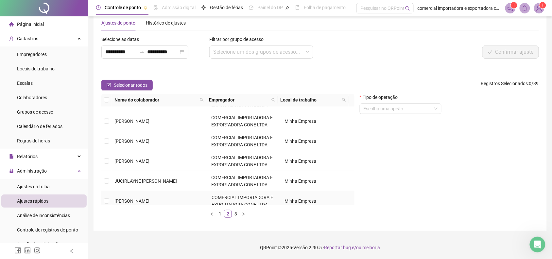
scroll to position [0, 0]
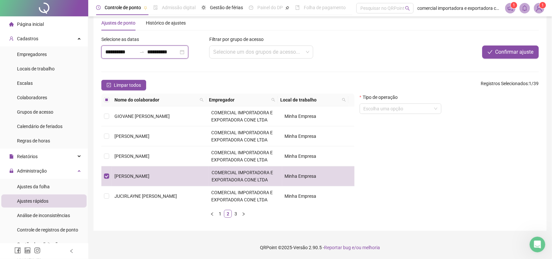
click at [122, 49] on input "**********" at bounding box center [120, 52] width 31 height 8
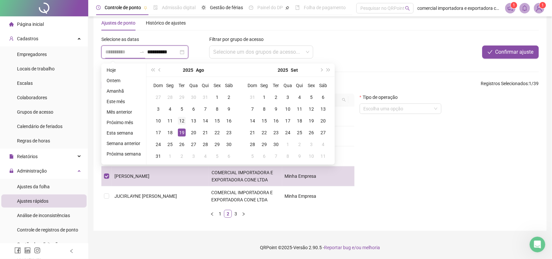
type input "**********"
click at [182, 122] on div "12" at bounding box center [182, 121] width 8 height 8
click at [182, 120] on div "12" at bounding box center [182, 121] width 8 height 8
type input "**********"
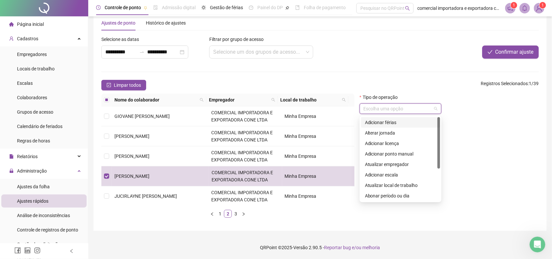
click at [417, 107] on input "search" at bounding box center [398, 109] width 68 height 10
click at [387, 195] on div "Abonar período ou dia" at bounding box center [400, 195] width 71 height 7
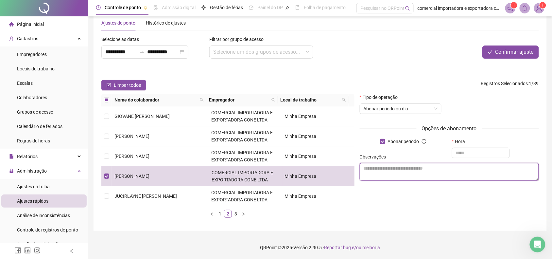
click at [373, 169] on textarea at bounding box center [449, 172] width 179 height 18
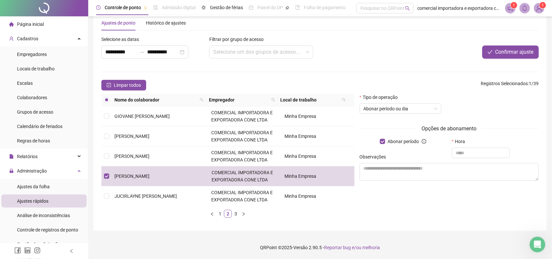
click at [475, 154] on div "Observações" at bounding box center [449, 158] width 179 height 10
click at [485, 151] on input "text" at bounding box center [481, 153] width 58 height 10
type input "*****"
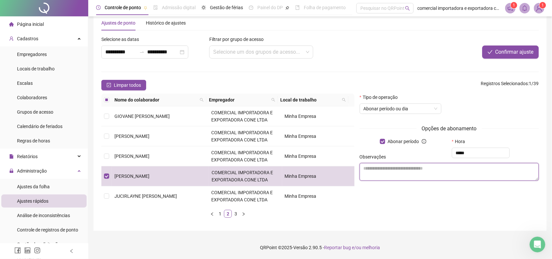
click at [444, 166] on textarea at bounding box center [449, 172] width 179 height 18
type textarea "**********"
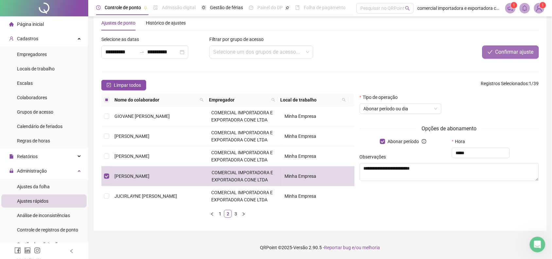
click at [508, 55] on span "Confirmar ajuste" at bounding box center [515, 52] width 38 height 8
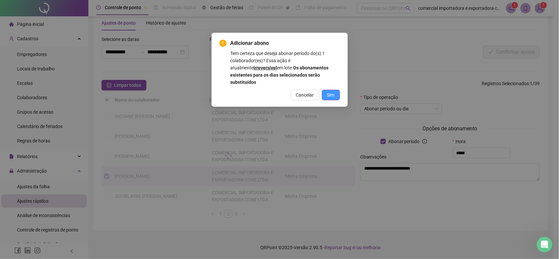
click at [328, 91] on span "Sim" at bounding box center [331, 94] width 8 height 7
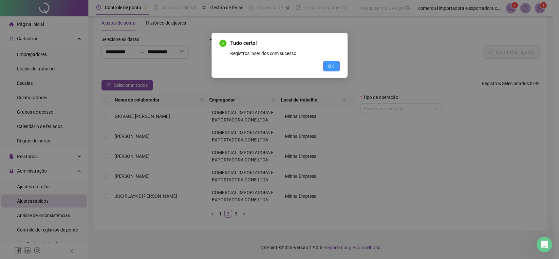
click at [333, 66] on span "OK" at bounding box center [331, 65] width 6 height 7
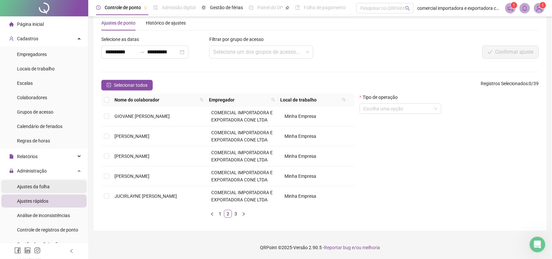
click at [30, 187] on span "Ajustes da folha" at bounding box center [33, 186] width 33 height 5
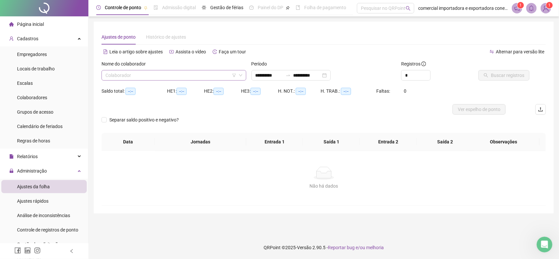
type input "**********"
click at [194, 79] on input "search" at bounding box center [170, 75] width 131 height 10
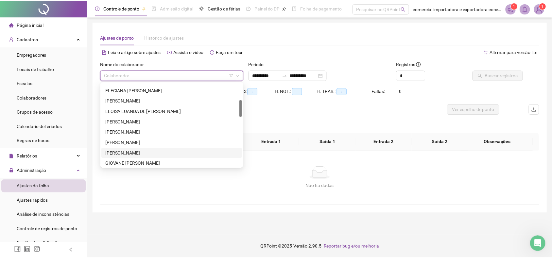
scroll to position [123, 0]
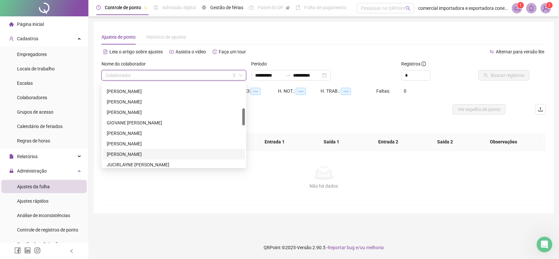
click at [122, 154] on div "[PERSON_NAME]" at bounding box center [174, 154] width 134 height 7
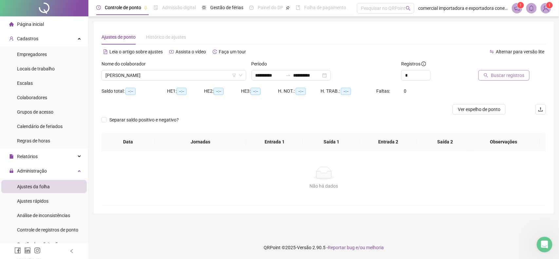
click at [498, 76] on span "Buscar registros" at bounding box center [506, 75] width 33 height 7
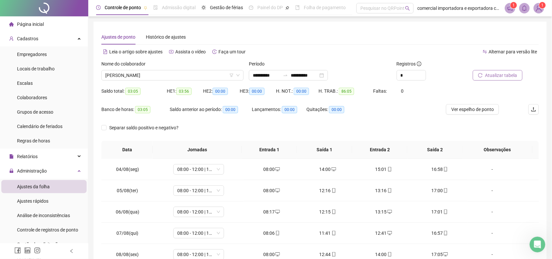
click at [511, 77] on span "Atualizar tabela" at bounding box center [502, 75] width 32 height 7
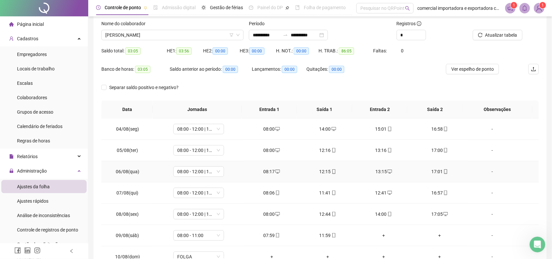
scroll to position [0, 0]
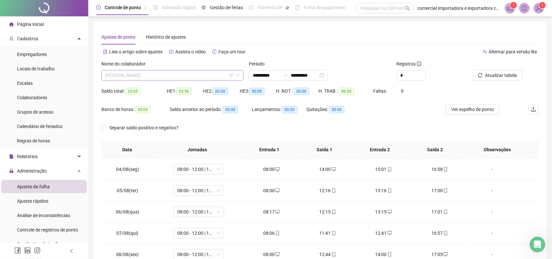
drag, startPoint x: 187, startPoint y: 75, endPoint x: 190, endPoint y: 75, distance: 3.9
click at [188, 75] on span "[PERSON_NAME]" at bounding box center [172, 75] width 134 height 10
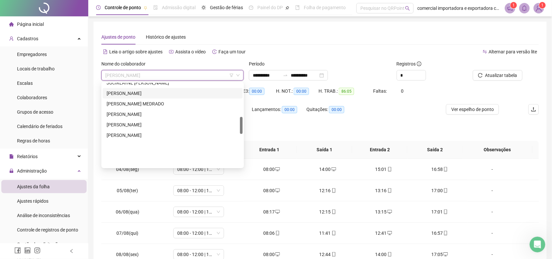
scroll to position [164, 0]
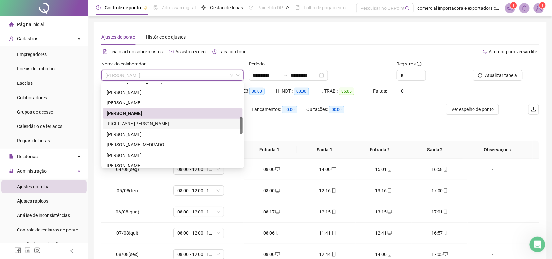
click at [155, 123] on div "JUCIRLAYNE [PERSON_NAME]" at bounding box center [173, 123] width 132 height 7
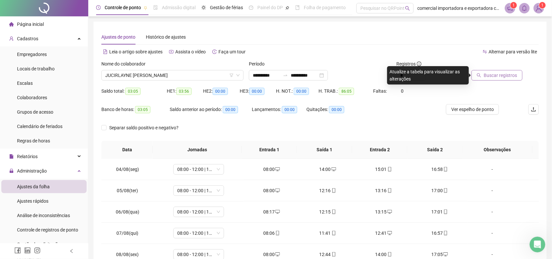
click at [483, 76] on button "Buscar registros" at bounding box center [497, 75] width 51 height 10
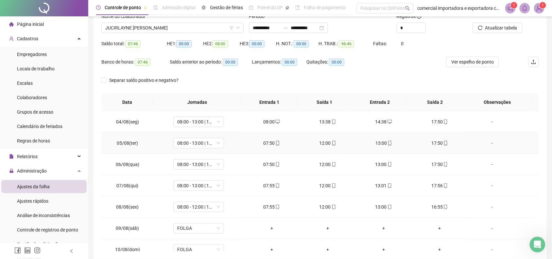
scroll to position [0, 0]
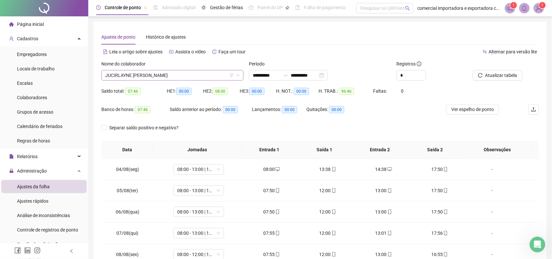
click at [171, 74] on span "JUCIRLAYNE [PERSON_NAME]" at bounding box center [172, 75] width 134 height 10
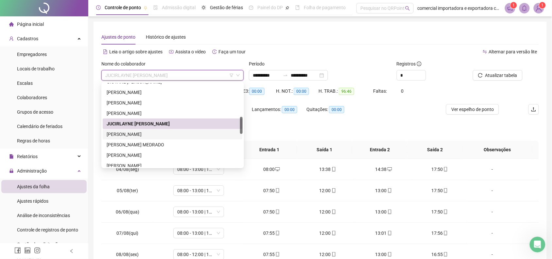
click at [148, 133] on div "[PERSON_NAME]" at bounding box center [173, 134] width 132 height 7
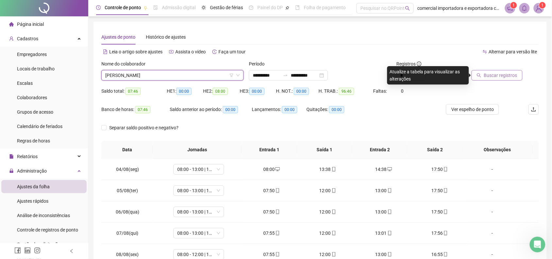
click at [497, 77] on span "Buscar registros" at bounding box center [500, 75] width 33 height 7
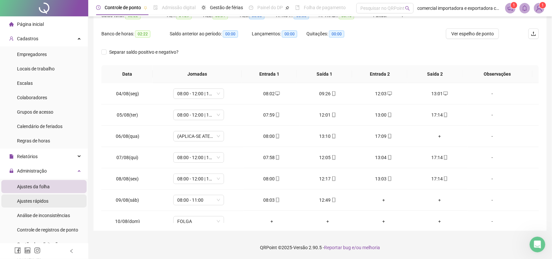
click at [39, 202] on span "Ajustes rápidos" at bounding box center [32, 200] width 31 height 5
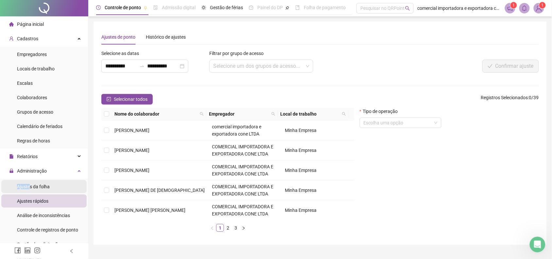
click at [30, 184] on span "Ajustes da folha" at bounding box center [33, 186] width 33 height 5
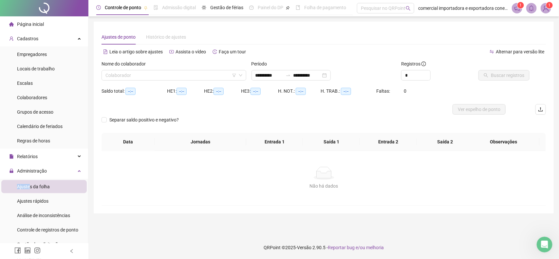
type input "**********"
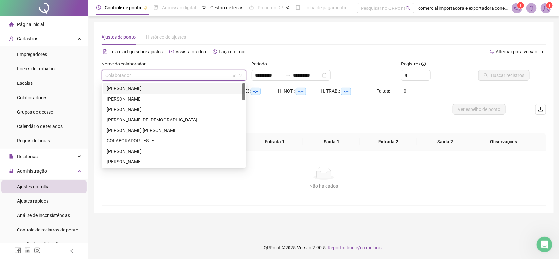
click at [143, 77] on input "search" at bounding box center [170, 75] width 131 height 10
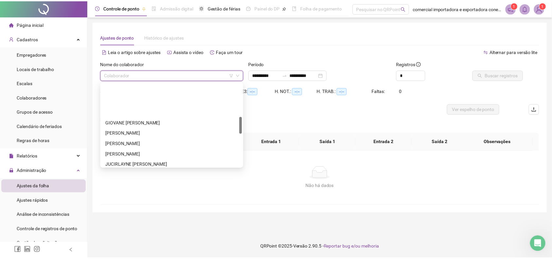
scroll to position [164, 0]
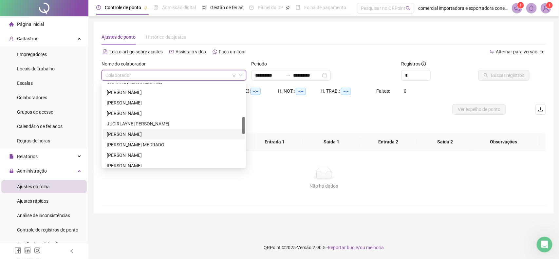
click at [122, 133] on div "[PERSON_NAME]" at bounding box center [174, 134] width 134 height 7
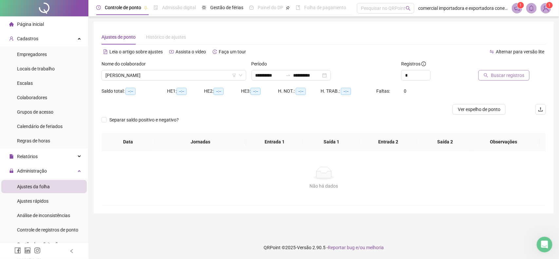
click at [512, 76] on span "Buscar registros" at bounding box center [506, 75] width 33 height 7
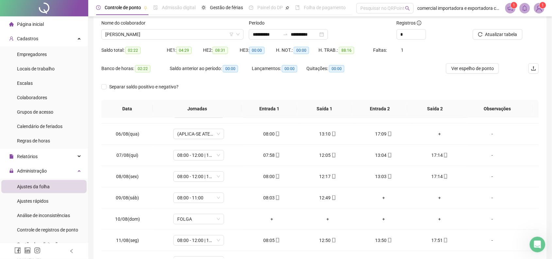
scroll to position [17, 0]
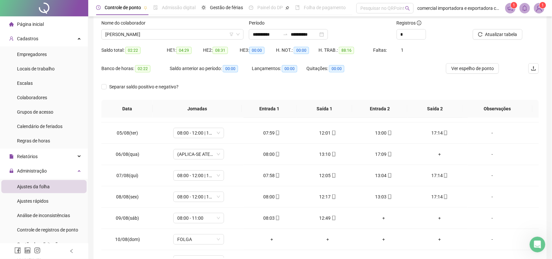
drag, startPoint x: 40, startPoint y: 200, endPoint x: 151, endPoint y: 199, distance: 110.6
click at [40, 200] on span "Ajustes rápidos" at bounding box center [32, 200] width 31 height 5
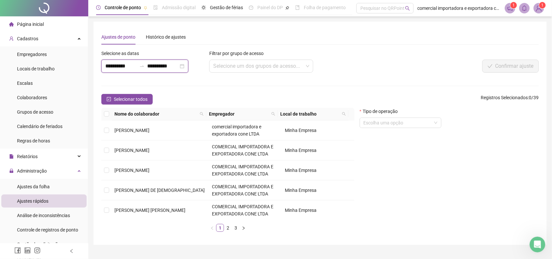
click at [125, 65] on input "**********" at bounding box center [120, 66] width 31 height 8
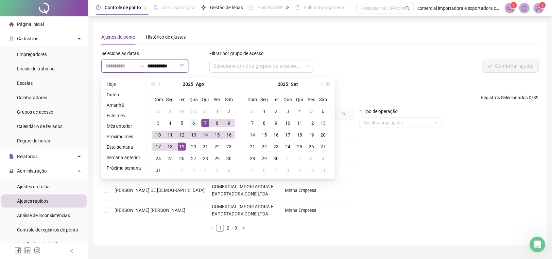
type input "**********"
click at [193, 123] on div "6" at bounding box center [194, 123] width 8 height 8
type input "**********"
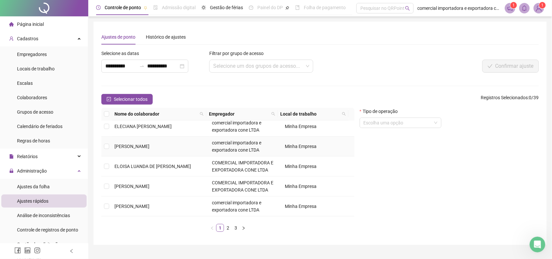
scroll to position [202, 0]
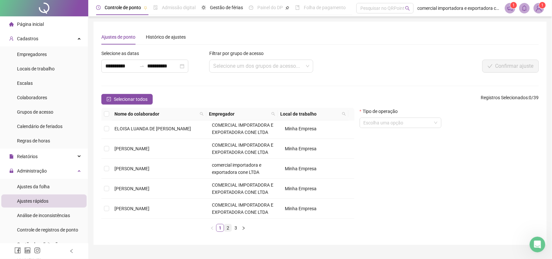
click at [230, 230] on link "2" at bounding box center [227, 227] width 7 height 7
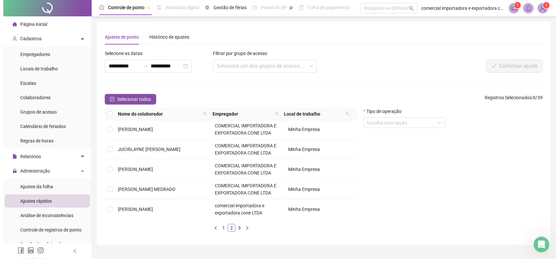
scroll to position [82, 0]
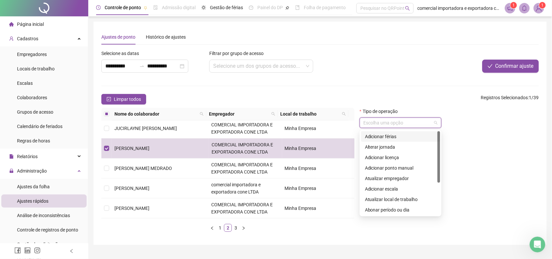
click at [393, 123] on input "search" at bounding box center [398, 123] width 68 height 10
click at [385, 209] on div "Abonar período ou dia" at bounding box center [400, 209] width 71 height 7
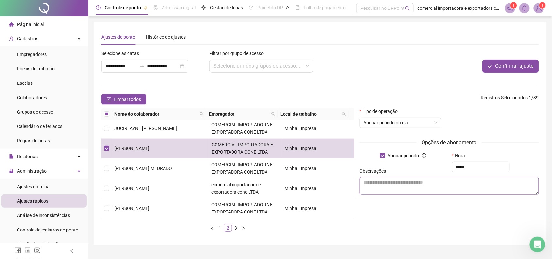
type input "*****"
click at [427, 184] on textarea at bounding box center [449, 186] width 179 height 18
type textarea "**********"
click at [509, 62] on span "Confirmar ajuste" at bounding box center [515, 66] width 38 height 8
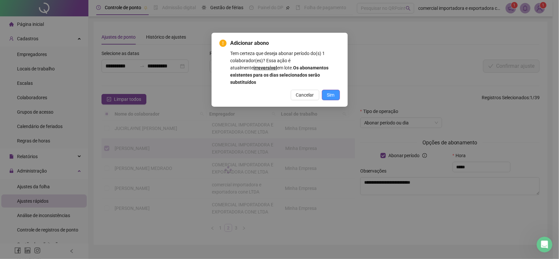
click at [331, 91] on span "Sim" at bounding box center [331, 94] width 8 height 7
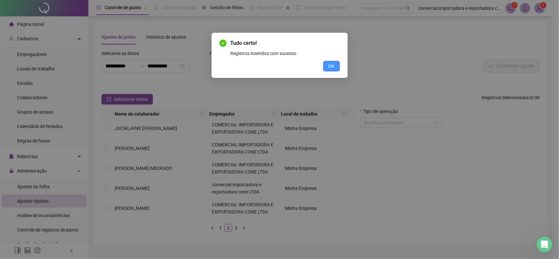
click at [333, 68] on span "OK" at bounding box center [331, 65] width 6 height 7
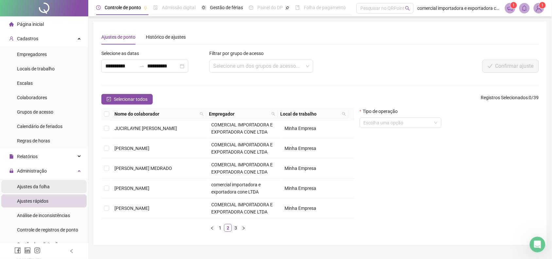
click at [35, 184] on span "Ajustes da folha" at bounding box center [33, 186] width 33 height 5
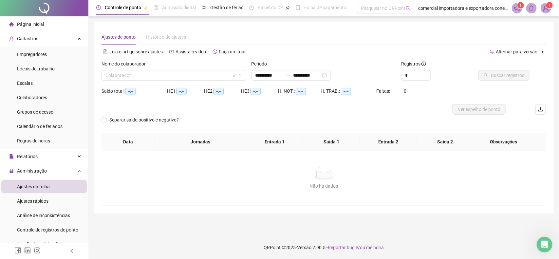
type input "**********"
click at [138, 74] on input "search" at bounding box center [170, 75] width 131 height 10
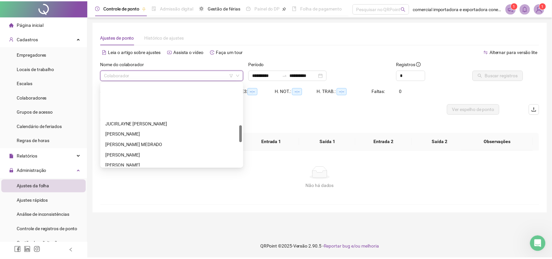
scroll to position [205, 0]
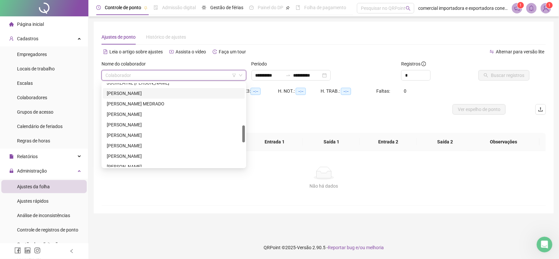
click at [128, 92] on div "[PERSON_NAME]" at bounding box center [174, 93] width 134 height 7
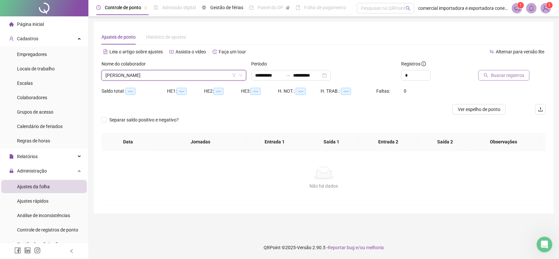
click at [512, 75] on span "Buscar registros" at bounding box center [506, 75] width 33 height 7
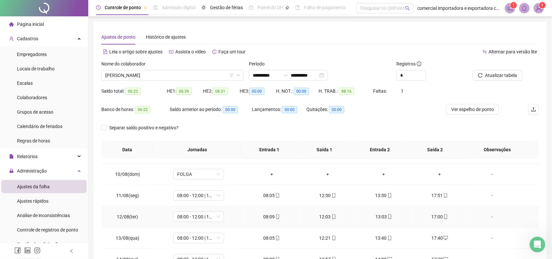
scroll to position [0, 0]
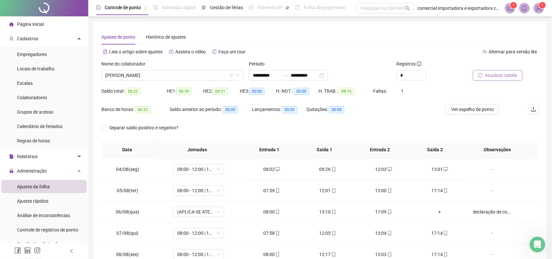
click at [496, 75] on span "Atualizar tabela" at bounding box center [502, 75] width 32 height 7
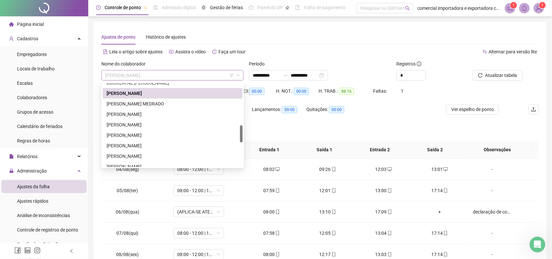
click at [194, 74] on span "[PERSON_NAME]" at bounding box center [172, 75] width 134 height 10
click at [126, 101] on div "[PERSON_NAME] MEDRADO" at bounding box center [173, 103] width 132 height 7
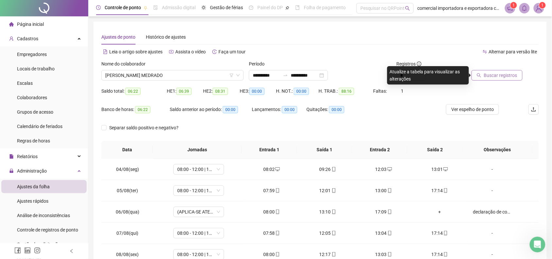
click at [499, 77] on span "Buscar registros" at bounding box center [500, 75] width 33 height 7
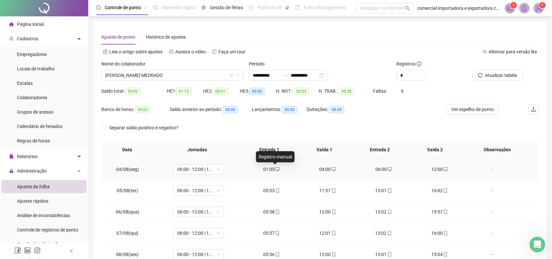
click at [276, 169] on icon "desktop" at bounding box center [278, 169] width 5 height 4
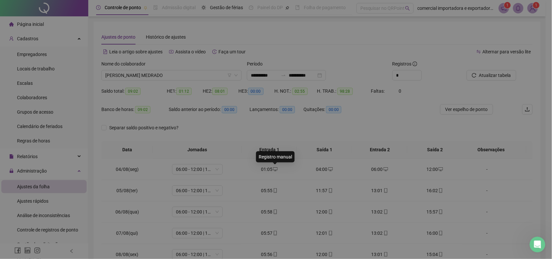
type input "**********"
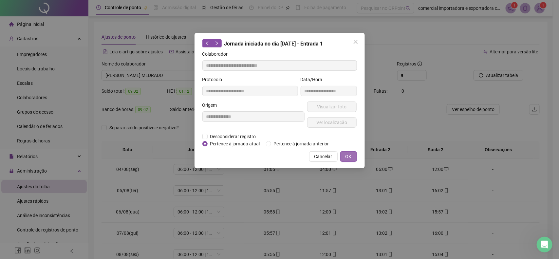
click at [350, 156] on span "OK" at bounding box center [348, 156] width 6 height 7
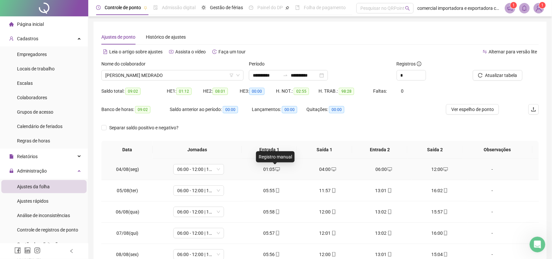
click at [276, 169] on icon "desktop" at bounding box center [278, 169] width 5 height 5
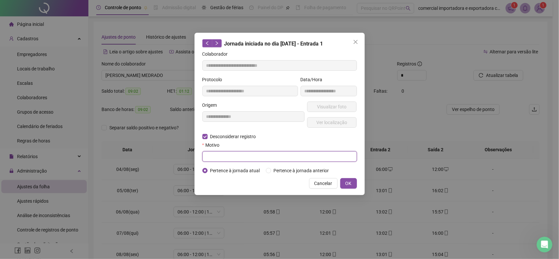
click at [230, 156] on input "text" at bounding box center [279, 156] width 154 height 10
type input "****"
click at [349, 185] on span "OK" at bounding box center [348, 183] width 6 height 7
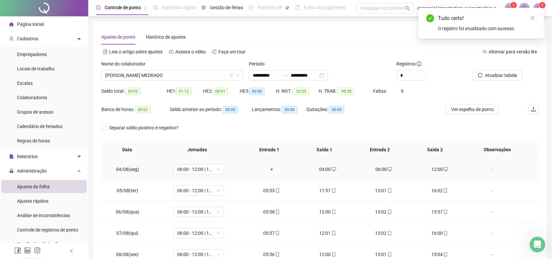
click at [270, 168] on div "+" at bounding box center [271, 169] width 45 height 7
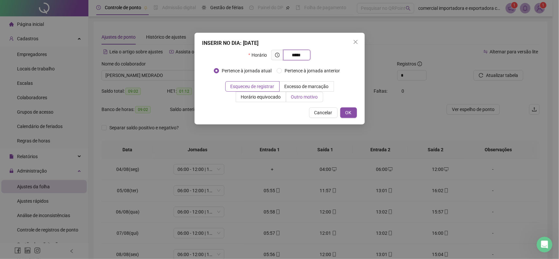
type input "*****"
click at [293, 97] on span "Outro motivo" at bounding box center [304, 96] width 27 height 5
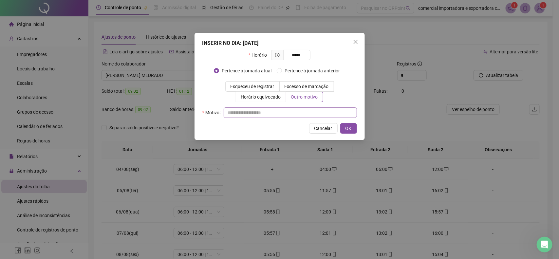
drag, startPoint x: 277, startPoint y: 119, endPoint x: 279, endPoint y: 111, distance: 7.6
click at [278, 112] on div "INSERIR NO DIA : [DATE] Horário ***** Pertence à jornada atual Pertence à jorna…" at bounding box center [279, 86] width 170 height 107
click at [279, 111] on input "text" at bounding box center [289, 112] width 133 height 10
type input "*****"
click at [348, 132] on span "OK" at bounding box center [348, 128] width 6 height 7
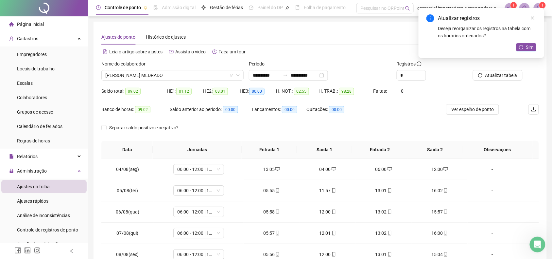
click at [327, 170] on div "04:00" at bounding box center [327, 169] width 45 height 7
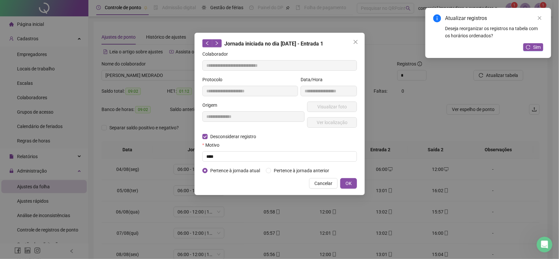
type input "**********"
click at [250, 161] on input "text" at bounding box center [279, 156] width 154 height 10
type input "****"
click at [351, 183] on button "OK" at bounding box center [348, 183] width 17 height 10
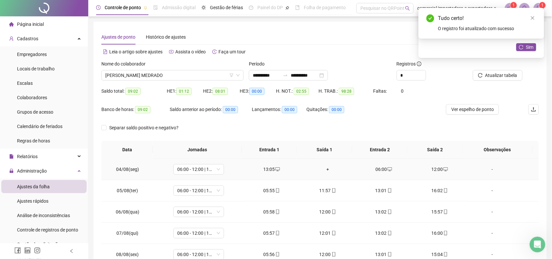
click at [329, 169] on div "+" at bounding box center [327, 169] width 45 height 7
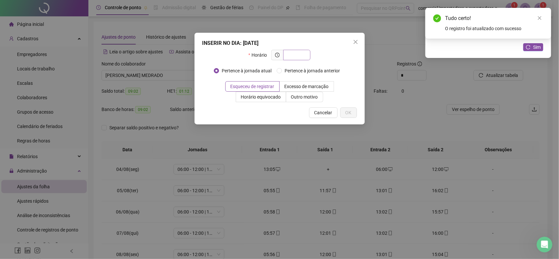
click at [300, 49] on div "INSERIR NO DIA : [DATE] Horário Pertence à jornada atual Pertence à jornada ant…" at bounding box center [279, 79] width 170 height 92
click at [296, 56] on input "text" at bounding box center [296, 54] width 18 height 7
type input "*****"
click at [307, 98] on span "Outro motivo" at bounding box center [304, 96] width 27 height 5
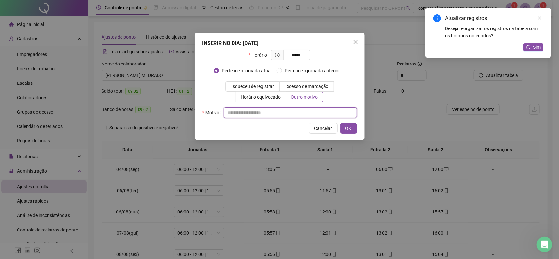
click at [240, 115] on input "text" at bounding box center [289, 112] width 133 height 10
type input "*****"
click at [355, 131] on button "OK" at bounding box center [348, 128] width 17 height 10
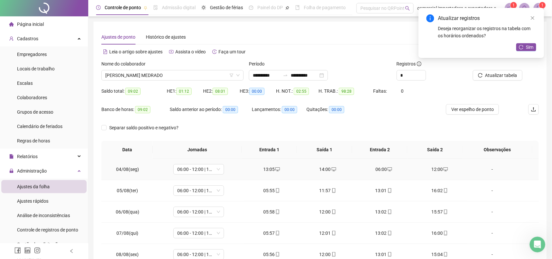
click at [332, 168] on icon "desktop" at bounding box center [334, 169] width 5 height 5
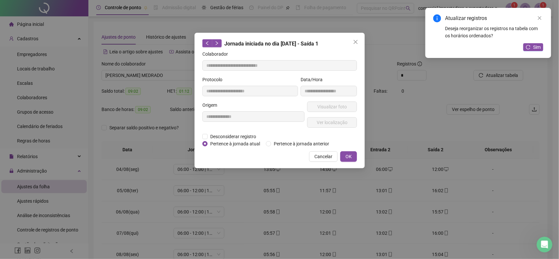
type input "**********"
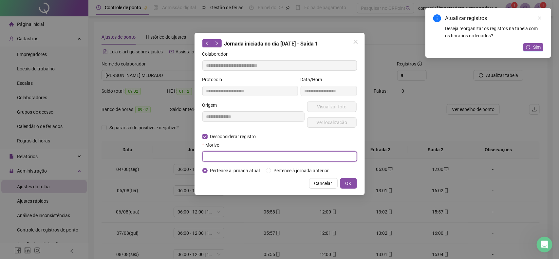
click at [242, 156] on input "text" at bounding box center [279, 156] width 154 height 10
type input "****"
click at [355, 179] on button "OK" at bounding box center [348, 183] width 17 height 10
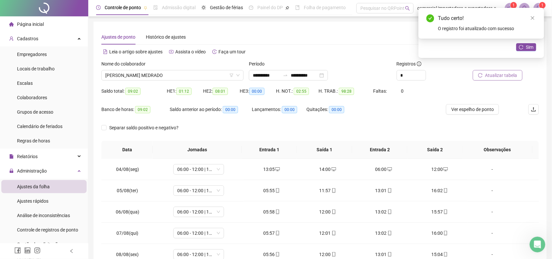
click at [501, 79] on span "Atualizar tabela" at bounding box center [502, 75] width 32 height 7
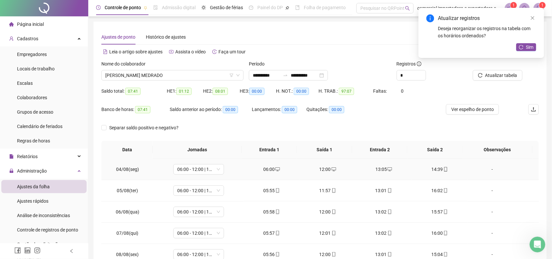
click at [433, 169] on div "14:39" at bounding box center [439, 169] width 45 height 7
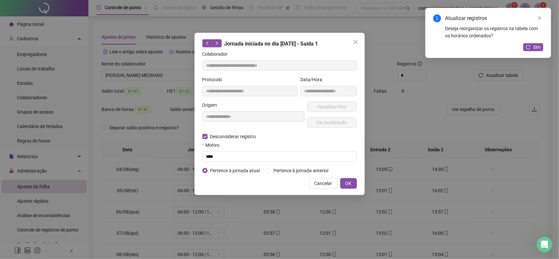
type input "**********"
click at [235, 157] on input "text" at bounding box center [279, 156] width 154 height 10
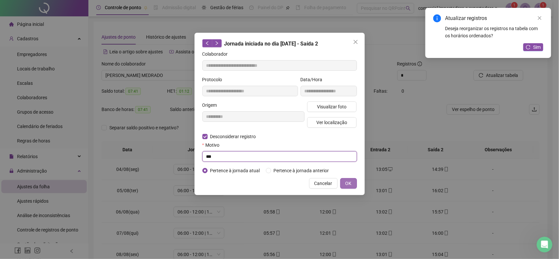
type input "***"
click at [348, 180] on span "OK" at bounding box center [348, 183] width 6 height 7
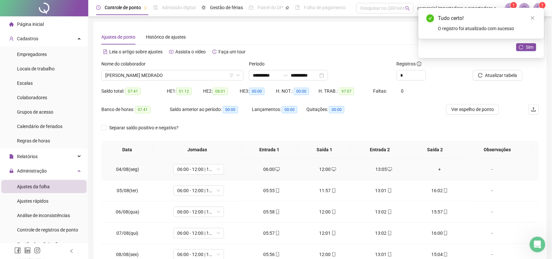
click at [432, 171] on div "+" at bounding box center [439, 169] width 45 height 7
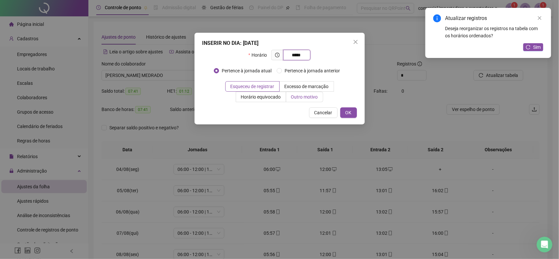
type input "*****"
click at [312, 96] on span "Outro motivo" at bounding box center [304, 96] width 27 height 5
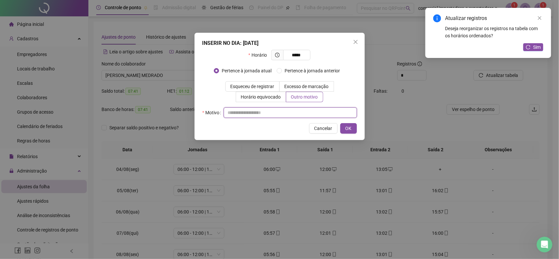
click at [256, 115] on input "text" at bounding box center [289, 112] width 133 height 10
type input "*****"
click at [357, 128] on div "INSERIR NO DIA : [DATE] Horário ***** Pertence à jornada atual [GEOGRAPHIC_DATA…" at bounding box center [279, 86] width 170 height 107
click at [348, 129] on span "OK" at bounding box center [348, 128] width 6 height 7
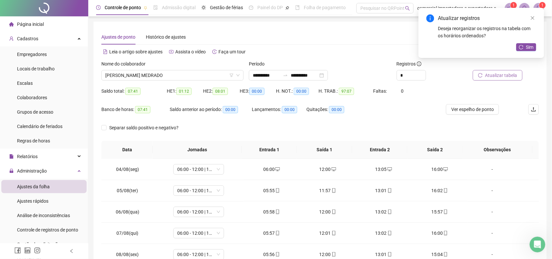
click at [499, 78] on span "Atualizar tabela" at bounding box center [502, 75] width 32 height 7
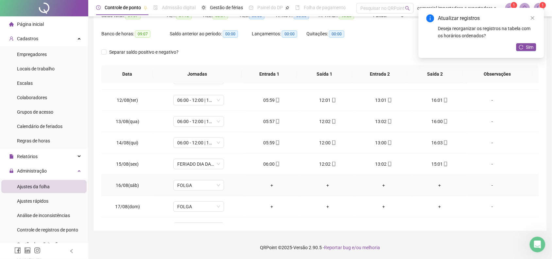
scroll to position [180, 0]
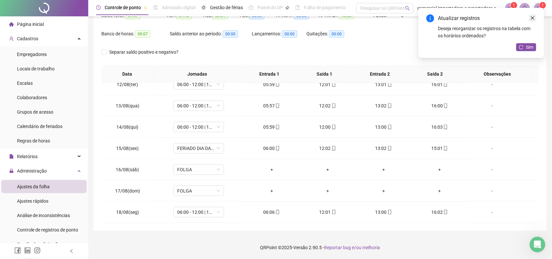
click at [533, 16] on icon "close" at bounding box center [533, 18] width 5 height 5
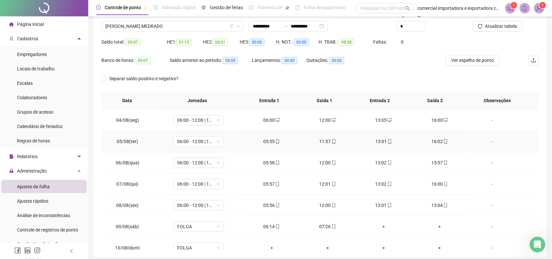
scroll to position [0, 0]
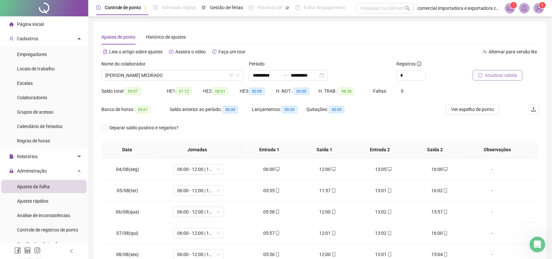
click at [503, 74] on span "Atualizar tabela" at bounding box center [502, 75] width 32 height 7
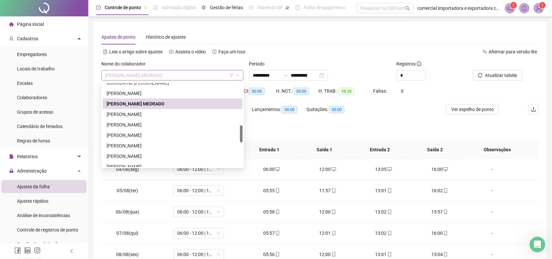
click at [194, 74] on span "[PERSON_NAME] MEDRADO" at bounding box center [172, 75] width 134 height 10
drag, startPoint x: 125, startPoint y: 136, endPoint x: 132, endPoint y: 135, distance: 7.3
click at [125, 136] on div "[PERSON_NAME]" at bounding box center [173, 135] width 132 height 7
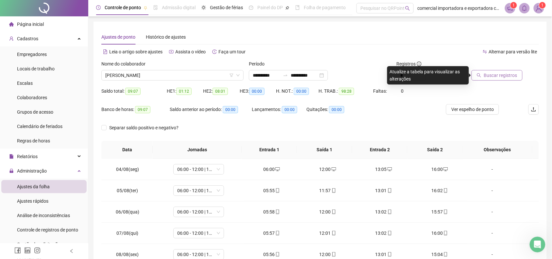
click at [500, 77] on span "Buscar registros" at bounding box center [500, 75] width 33 height 7
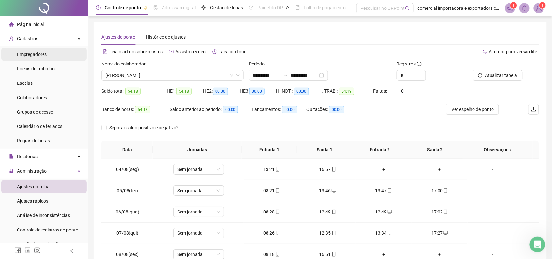
click at [31, 52] on span "Empregadores" at bounding box center [32, 54] width 30 height 5
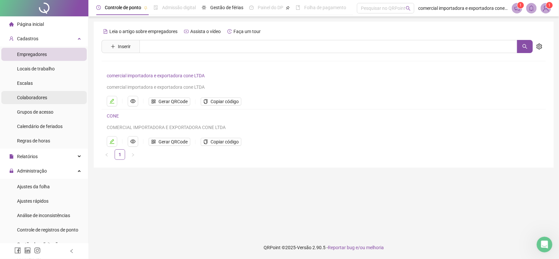
click at [29, 97] on span "Colaboradores" at bounding box center [32, 97] width 30 height 5
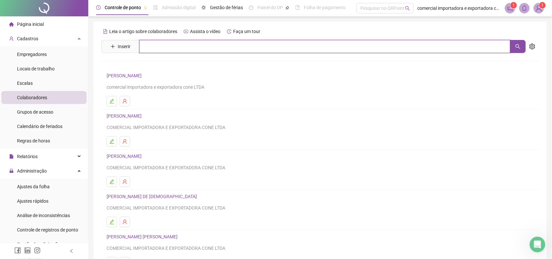
drag, startPoint x: 168, startPoint y: 46, endPoint x: 178, endPoint y: 49, distance: 10.9
click at [176, 47] on input "text" at bounding box center [324, 46] width 371 height 13
click at [516, 48] on icon "search" at bounding box center [518, 46] width 5 height 5
type input "*******"
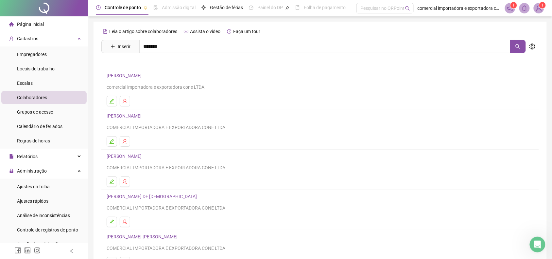
click at [118, 79] on link "[PERSON_NAME]" at bounding box center [131, 79] width 35 height 5
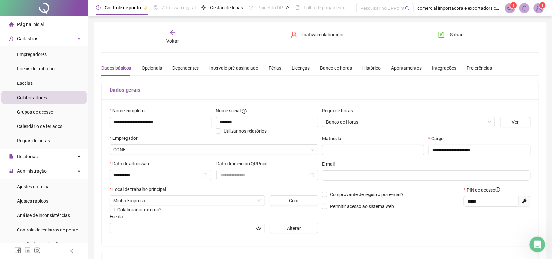
click at [169, 38] on span "Voltar" at bounding box center [173, 40] width 12 height 5
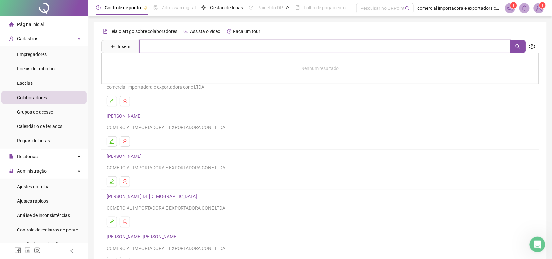
click at [156, 46] on input "text" at bounding box center [324, 46] width 371 height 13
click at [522, 44] on button "button" at bounding box center [518, 46] width 16 height 13
type input "*******"
click at [149, 66] on link "[PERSON_NAME]" at bounding box center [131, 65] width 35 height 5
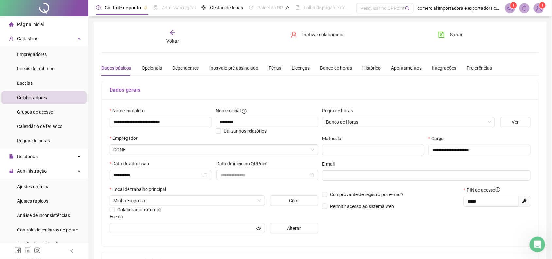
click at [171, 43] on span "Voltar" at bounding box center [173, 40] width 12 height 5
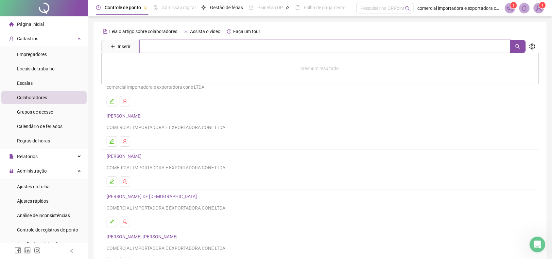
click at [153, 47] on input "text" at bounding box center [324, 46] width 371 height 13
type input "********"
click at [123, 65] on link "[PERSON_NAME]" at bounding box center [131, 65] width 35 height 5
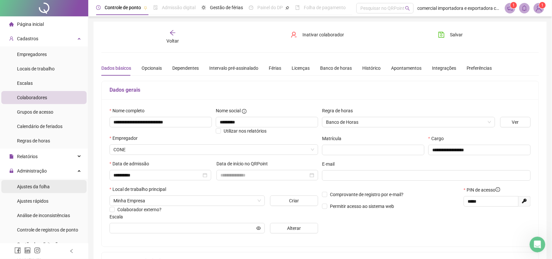
click at [28, 186] on span "Ajustes da folha" at bounding box center [33, 186] width 33 height 5
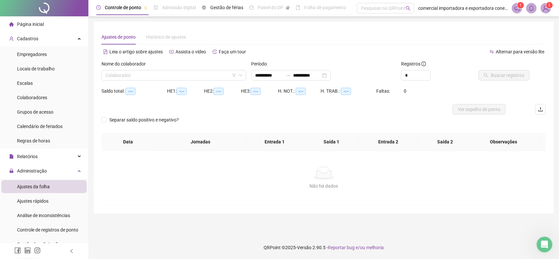
type input "**********"
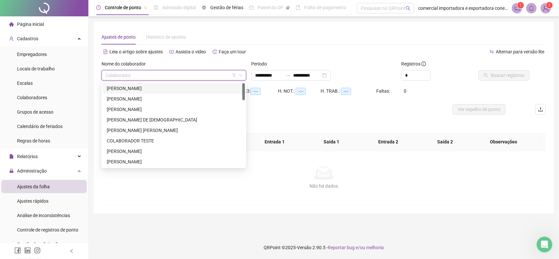
click at [133, 76] on input "search" at bounding box center [170, 75] width 131 height 10
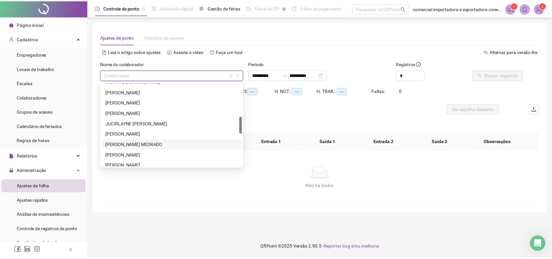
scroll to position [245, 0]
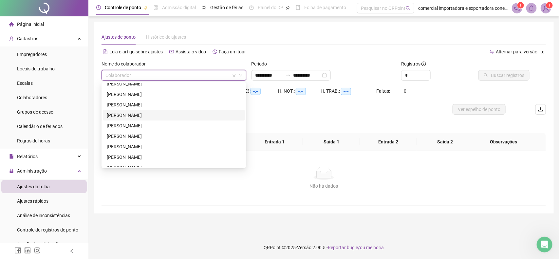
click at [140, 115] on div "[PERSON_NAME]" at bounding box center [174, 115] width 134 height 7
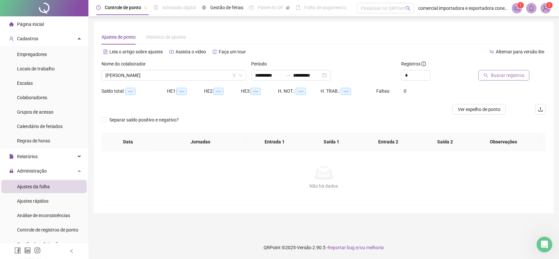
click at [500, 77] on span "Buscar registros" at bounding box center [506, 75] width 33 height 7
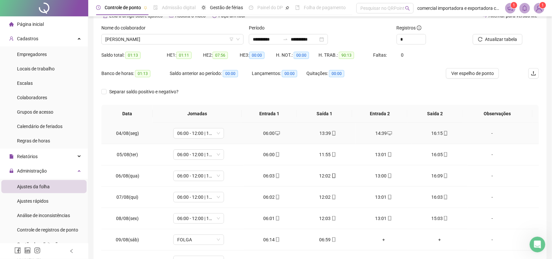
scroll to position [0, 0]
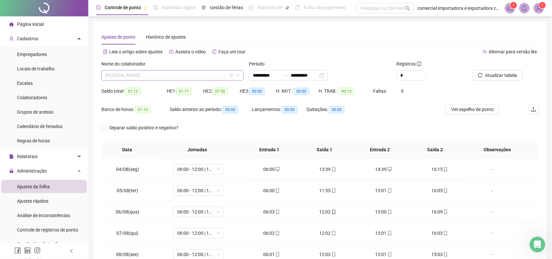
click at [186, 76] on span "[PERSON_NAME]" at bounding box center [172, 75] width 134 height 10
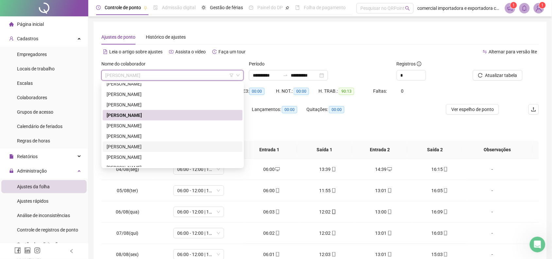
click at [152, 148] on div "[PERSON_NAME]" at bounding box center [173, 146] width 132 height 7
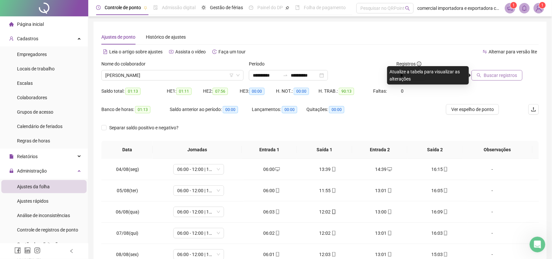
click at [509, 72] on span "Buscar registros" at bounding box center [500, 75] width 33 height 7
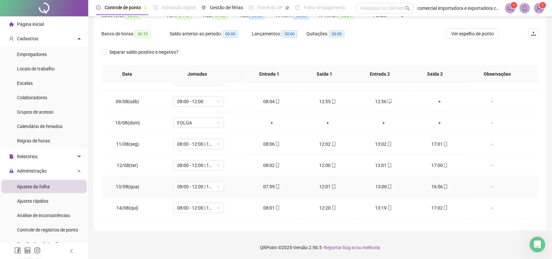
scroll to position [58, 0]
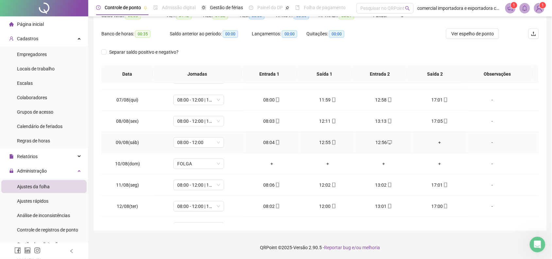
click at [380, 143] on div "12:56" at bounding box center [383, 142] width 45 height 7
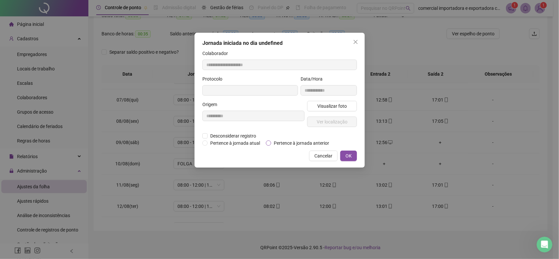
type input "**********"
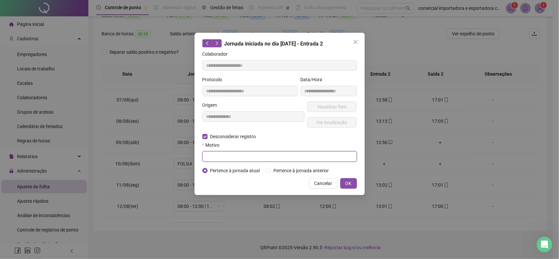
click at [224, 154] on input "text" at bounding box center [279, 156] width 154 height 10
type input "***"
click at [343, 183] on button "OK" at bounding box center [348, 183] width 17 height 10
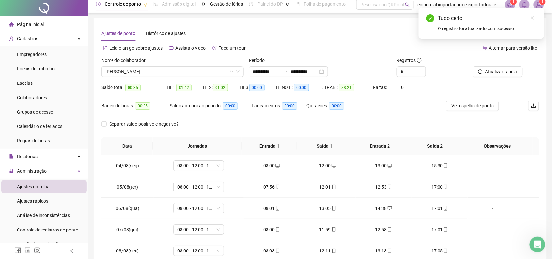
scroll to position [0, 0]
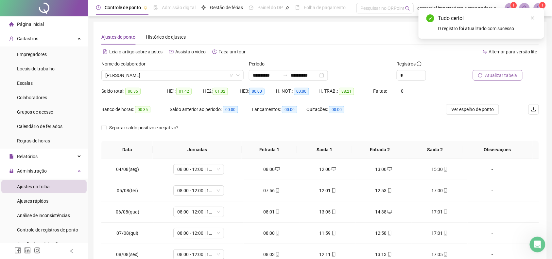
click at [498, 77] on span "Atualizar tabela" at bounding box center [502, 75] width 32 height 7
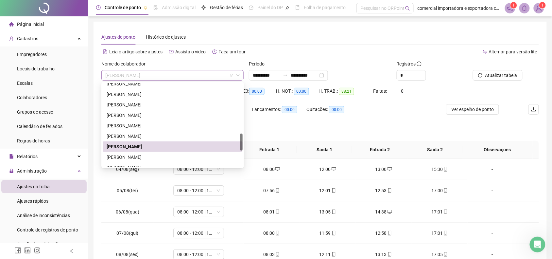
click at [167, 75] on span "[PERSON_NAME]" at bounding box center [172, 75] width 134 height 10
click at [133, 157] on div "[PERSON_NAME]" at bounding box center [173, 156] width 132 height 7
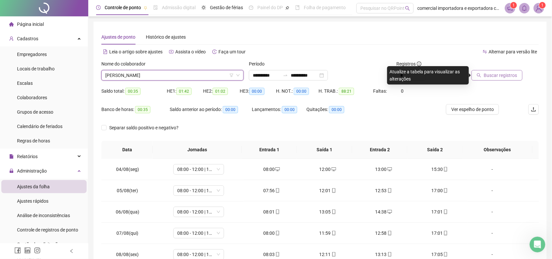
drag, startPoint x: 486, startPoint y: 74, endPoint x: 478, endPoint y: 76, distance: 8.0
click at [478, 76] on button "Buscar registros" at bounding box center [497, 75] width 51 height 10
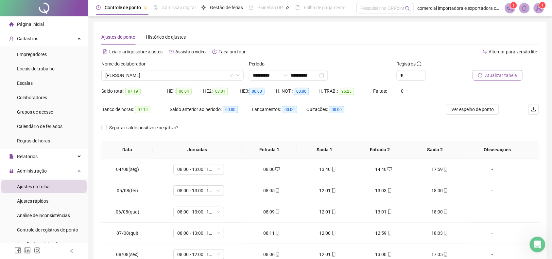
click at [493, 72] on span "Atualizar tabela" at bounding box center [502, 75] width 32 height 7
click at [193, 73] on span "[PERSON_NAME]" at bounding box center [172, 75] width 134 height 10
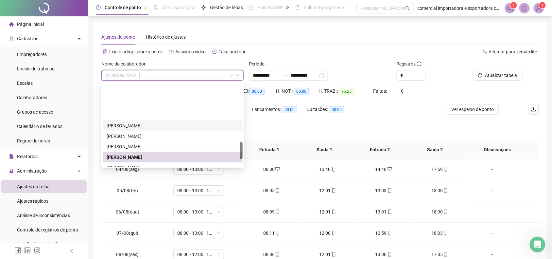
scroll to position [286, 0]
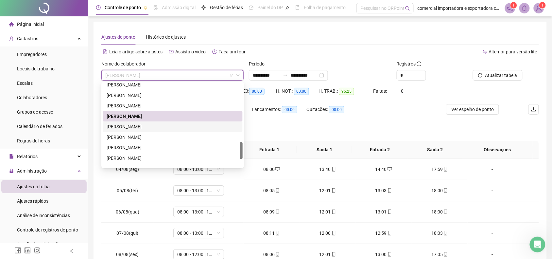
click at [128, 128] on div "[PERSON_NAME]" at bounding box center [173, 126] width 132 height 7
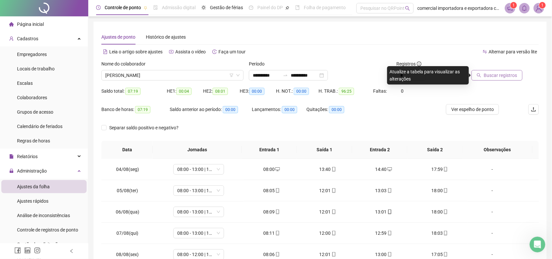
click at [503, 76] on span "Buscar registros" at bounding box center [500, 75] width 33 height 7
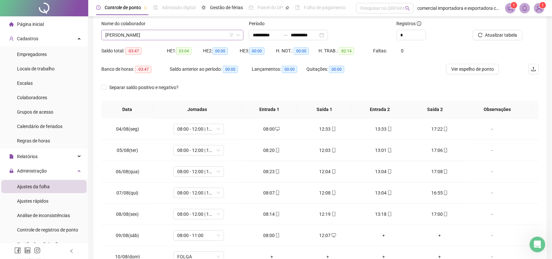
scroll to position [0, 0]
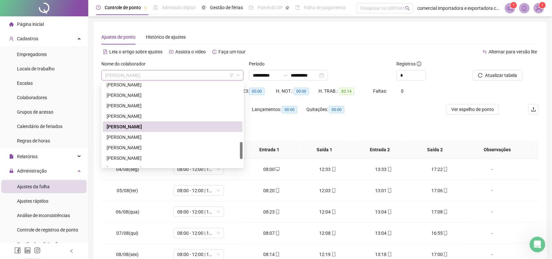
click at [178, 75] on span "[PERSON_NAME]" at bounding box center [172, 75] width 134 height 10
click at [139, 159] on div "[PERSON_NAME]" at bounding box center [173, 157] width 132 height 7
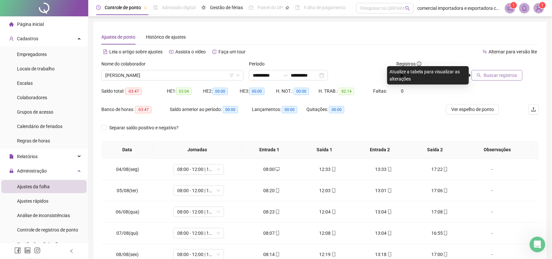
drag, startPoint x: 498, startPoint y: 71, endPoint x: 495, endPoint y: 73, distance: 3.5
click at [496, 73] on button "Buscar registros" at bounding box center [497, 75] width 51 height 10
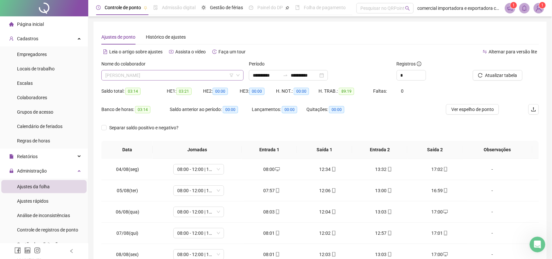
click at [185, 76] on span "[PERSON_NAME]" at bounding box center [172, 75] width 134 height 10
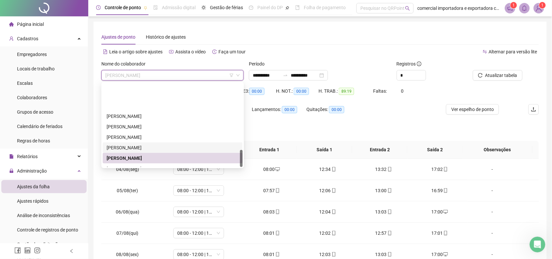
scroll to position [324, 0]
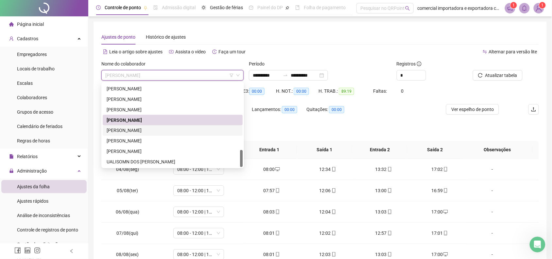
click at [119, 128] on div "[PERSON_NAME]" at bounding box center [173, 130] width 132 height 7
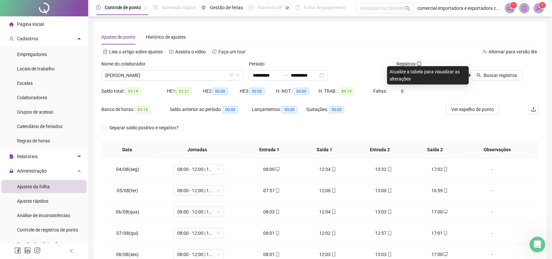
drag, startPoint x: 505, startPoint y: 76, endPoint x: 390, endPoint y: 201, distance: 169.5
click at [503, 78] on span "Buscar registros" at bounding box center [500, 75] width 33 height 7
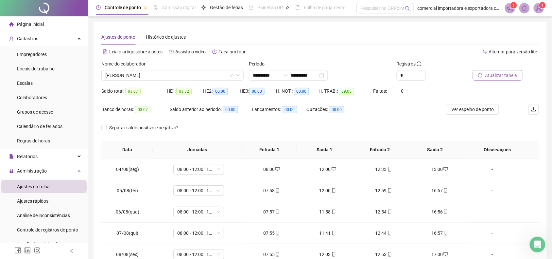
click at [506, 73] on span "Atualizar tabela" at bounding box center [502, 75] width 32 height 7
click at [388, 168] on icon "mobile" at bounding box center [390, 169] width 5 height 5
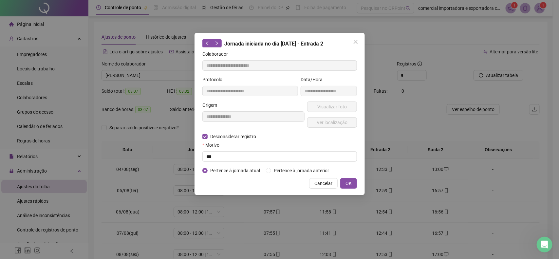
type input "**********"
click at [234, 151] on input "text" at bounding box center [279, 156] width 154 height 10
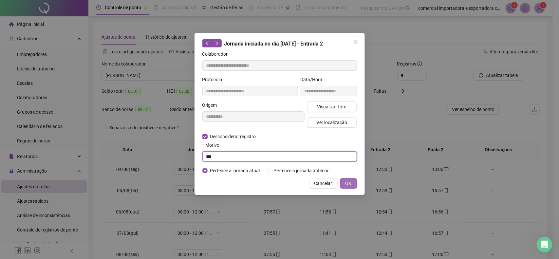
type input "***"
click at [353, 184] on button "OK" at bounding box center [348, 183] width 17 height 10
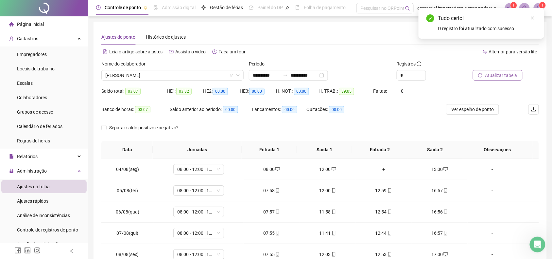
click at [509, 80] on button "Atualizar tabela" at bounding box center [498, 75] width 50 height 10
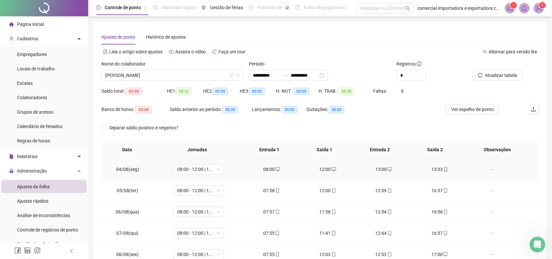
click at [376, 169] on div "13:00" at bounding box center [383, 169] width 45 height 7
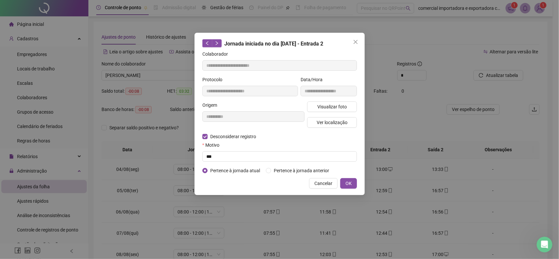
type input "**********"
click at [219, 158] on input "text" at bounding box center [279, 156] width 154 height 10
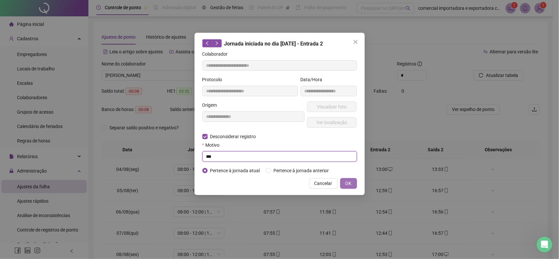
type input "***"
click at [347, 181] on span "OK" at bounding box center [348, 183] width 6 height 7
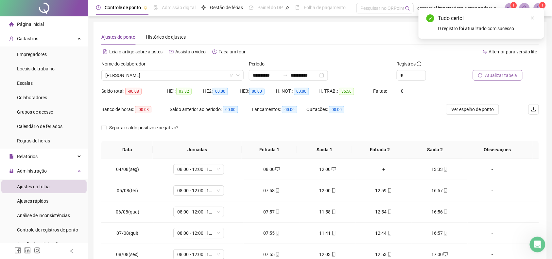
click at [488, 72] on span "Atualizar tabela" at bounding box center [502, 75] width 32 height 7
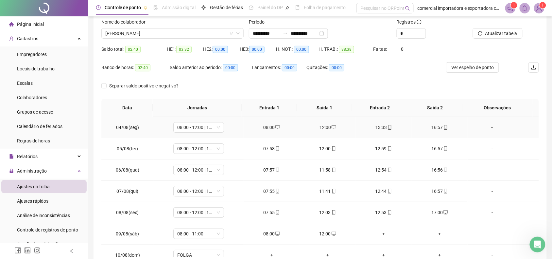
scroll to position [0, 0]
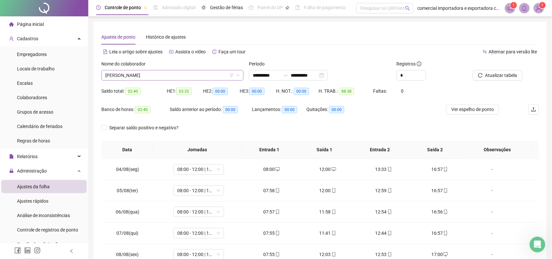
click at [166, 74] on span "[PERSON_NAME]" at bounding box center [172, 75] width 134 height 10
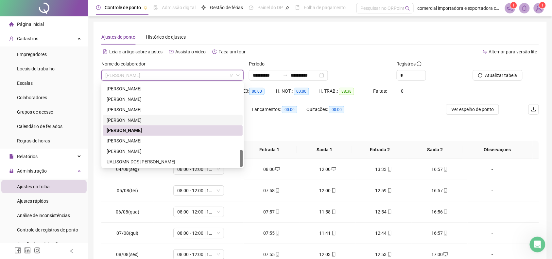
click at [138, 117] on div "[PERSON_NAME]" at bounding box center [173, 119] width 132 height 7
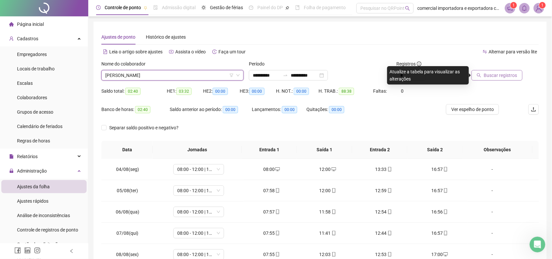
click at [496, 77] on span "Buscar registros" at bounding box center [500, 75] width 33 height 7
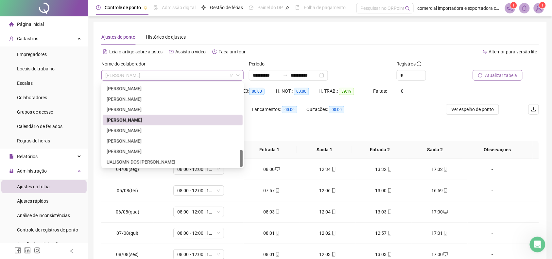
click at [172, 76] on span "[PERSON_NAME]" at bounding box center [172, 75] width 134 height 10
click at [130, 141] on div "[PERSON_NAME]" at bounding box center [173, 140] width 132 height 7
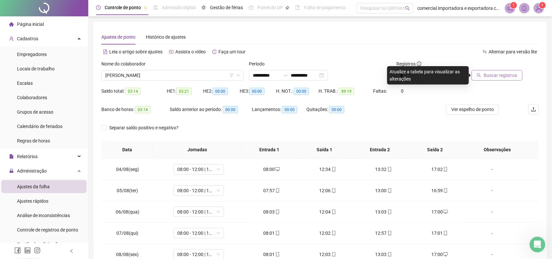
click at [499, 79] on span "Buscar registros" at bounding box center [500, 75] width 33 height 7
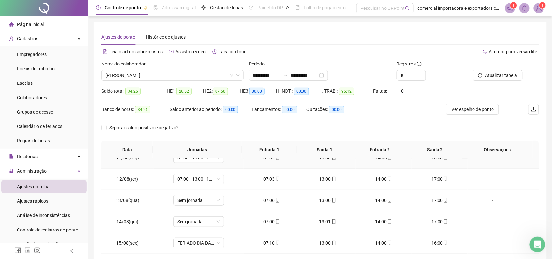
scroll to position [180, 0]
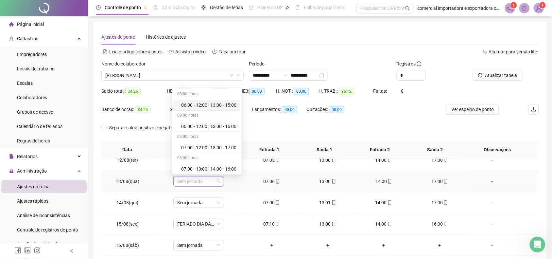
click at [219, 183] on div "Sem jornada" at bounding box center [198, 181] width 51 height 10
click at [192, 147] on div "07:00 - 12:00 | 13:00 - 17:00" at bounding box center [208, 147] width 55 height 7
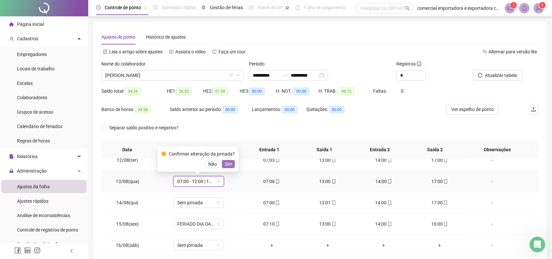
click at [228, 164] on span "Sim" at bounding box center [229, 163] width 8 height 7
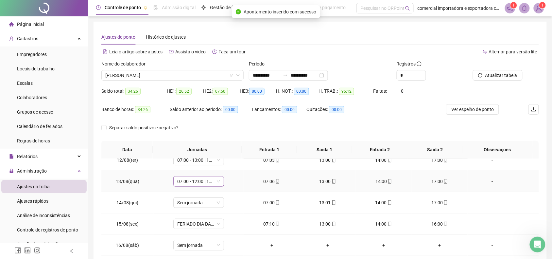
click at [216, 183] on span "07:00 - 12:00 | 13:00 - 17:00" at bounding box center [198, 181] width 43 height 10
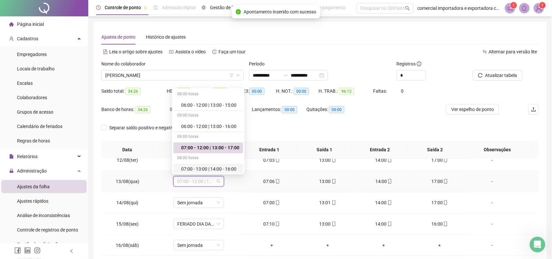
click at [240, 190] on td "07:00 - 12:00 | 13:00 - 17:00" at bounding box center [199, 181] width 90 height 21
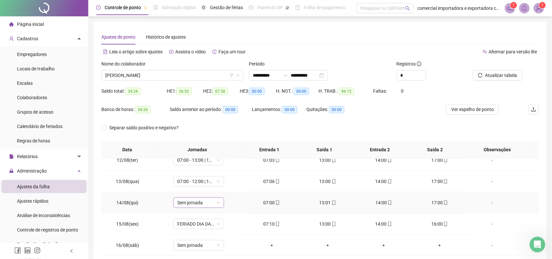
click at [217, 201] on span "Sem jornada" at bounding box center [198, 203] width 43 height 10
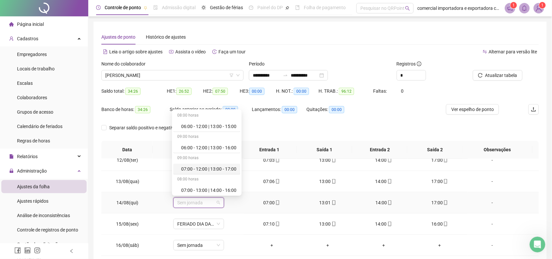
click at [215, 170] on div "07:00 - 12:00 | 13:00 - 17:00" at bounding box center [208, 168] width 55 height 7
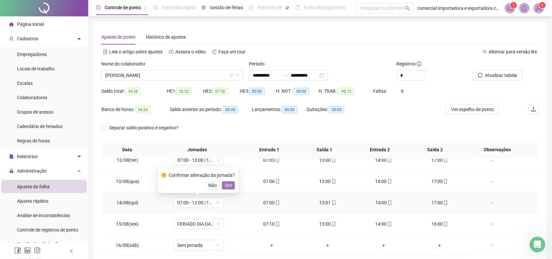
click at [228, 185] on span "Sim" at bounding box center [229, 185] width 8 height 7
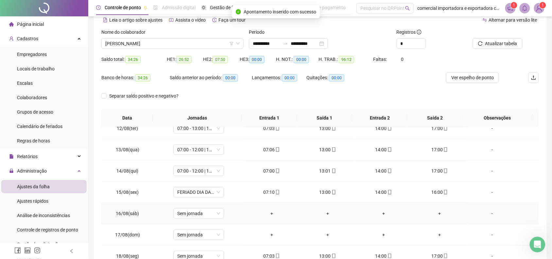
scroll to position [41, 0]
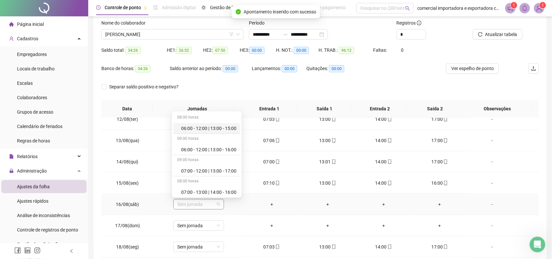
click at [219, 202] on div "Sem jornada" at bounding box center [198, 204] width 51 height 10
click at [231, 150] on div "06:00 - 12:00 | 13:00 - 16:00" at bounding box center [208, 149] width 55 height 7
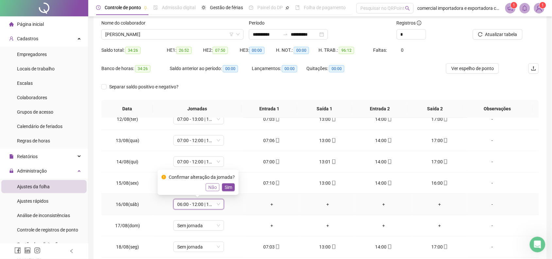
click at [208, 187] on span "Não" at bounding box center [212, 187] width 9 height 7
click at [217, 205] on span "Sem jornada" at bounding box center [198, 204] width 43 height 10
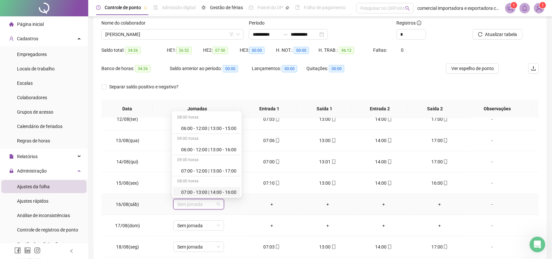
click at [220, 190] on div "07:00 - 13:00 | 14:00 - 16:00" at bounding box center [208, 191] width 55 height 7
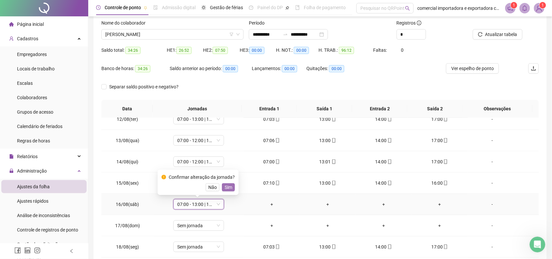
click at [231, 190] on span "Sim" at bounding box center [229, 187] width 8 height 7
click at [218, 204] on span "07:00 - 13:00 | 14:00 - 16:00" at bounding box center [198, 204] width 43 height 10
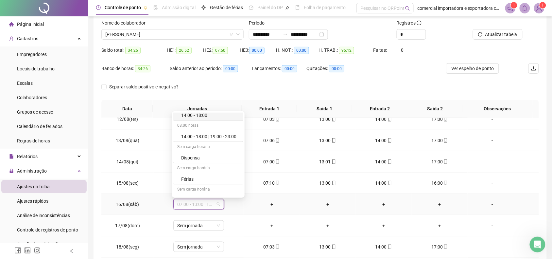
scroll to position [328, 0]
click at [200, 163] on div "Folga" at bounding box center [210, 161] width 58 height 7
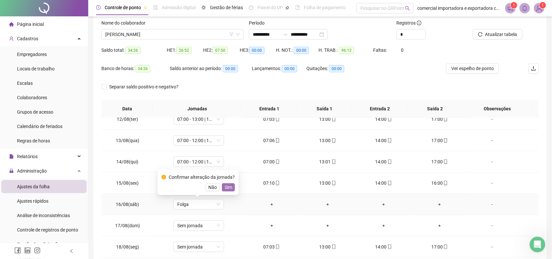
click at [230, 190] on div "Confirmar alteração da jornada? Não Sim" at bounding box center [198, 182] width 81 height 26
click at [231, 189] on button "Sim" at bounding box center [228, 187] width 13 height 8
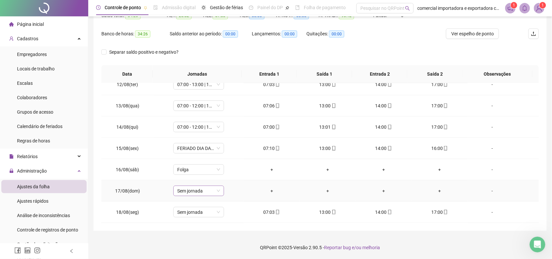
click at [219, 191] on div "Sem jornada" at bounding box center [198, 191] width 51 height 10
drag, startPoint x: 205, startPoint y: 134, endPoint x: 209, endPoint y: 149, distance: 15.6
click at [205, 134] on div "Folga" at bounding box center [208, 134] width 55 height 7
click at [228, 173] on span "Sim" at bounding box center [229, 173] width 8 height 7
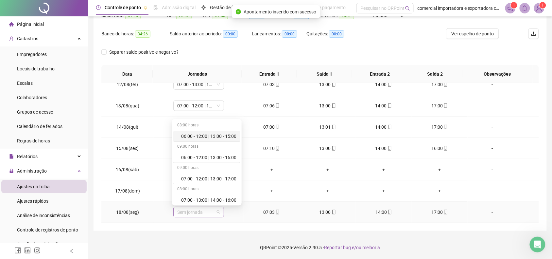
click at [217, 213] on span "Sem jornada" at bounding box center [198, 212] width 43 height 10
click at [212, 180] on div "07:00 - 12:00 | 13:00 - 17:00" at bounding box center [208, 178] width 55 height 7
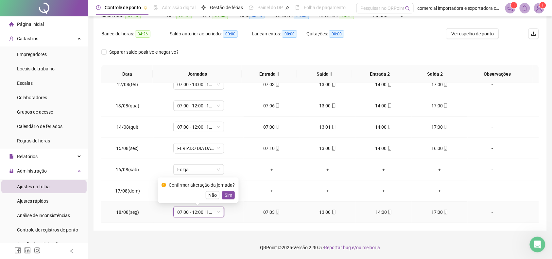
drag, startPoint x: 227, startPoint y: 195, endPoint x: 399, endPoint y: 157, distance: 175.2
click at [227, 195] on span "Sim" at bounding box center [229, 194] width 8 height 7
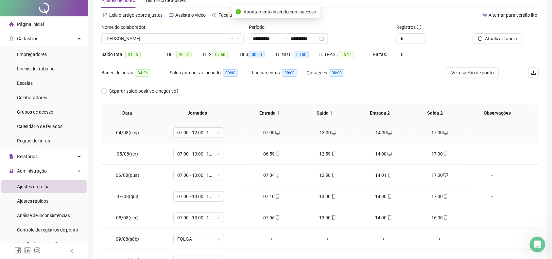
scroll to position [0, 0]
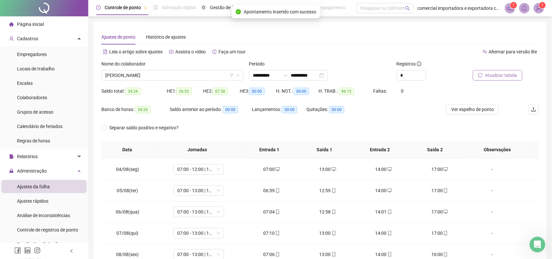
drag, startPoint x: 503, startPoint y: 74, endPoint x: 497, endPoint y: 80, distance: 8.3
click at [498, 78] on span "Atualizar tabela" at bounding box center [502, 75] width 32 height 7
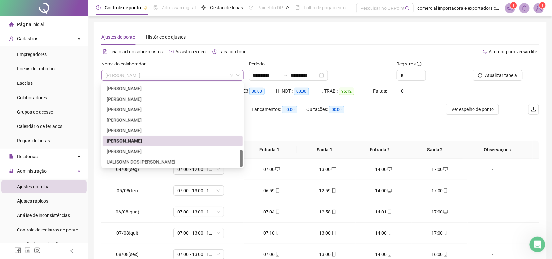
click at [182, 71] on span "[PERSON_NAME]" at bounding box center [172, 75] width 134 height 10
drag, startPoint x: 127, startPoint y: 162, endPoint x: 140, endPoint y: 163, distance: 12.8
click at [127, 162] on div "UALISOMN DOS [PERSON_NAME]" at bounding box center [173, 161] width 132 height 7
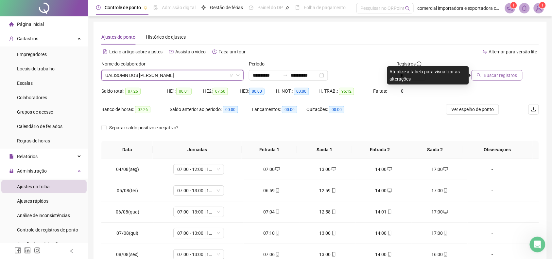
click at [504, 76] on span "Buscar registros" at bounding box center [500, 75] width 33 height 7
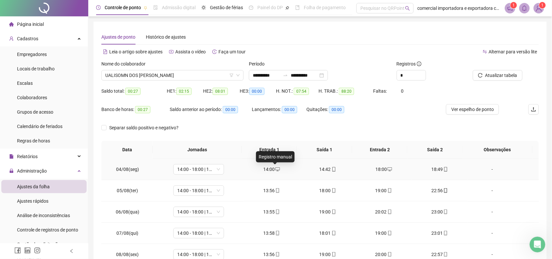
click at [275, 167] on span "desktop" at bounding box center [277, 169] width 5 height 5
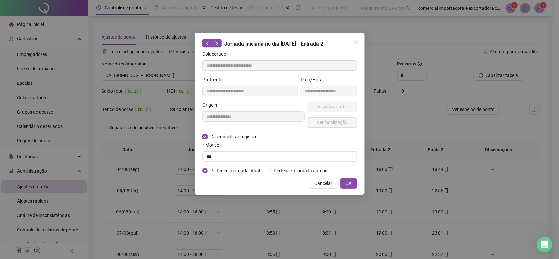
type input "**********"
click at [220, 157] on input "text" at bounding box center [279, 156] width 154 height 10
type input "***"
click at [344, 180] on button "OK" at bounding box center [348, 183] width 17 height 10
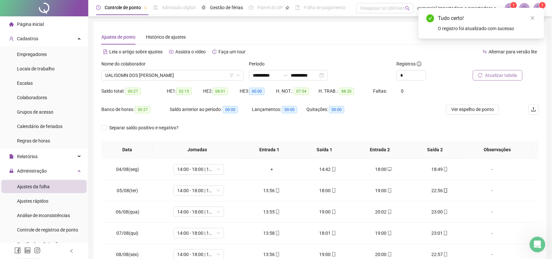
drag, startPoint x: 511, startPoint y: 67, endPoint x: 511, endPoint y: 74, distance: 6.6
click at [511, 68] on div at bounding box center [497, 65] width 52 height 10
click at [511, 74] on span "Atualizar tabela" at bounding box center [502, 75] width 32 height 7
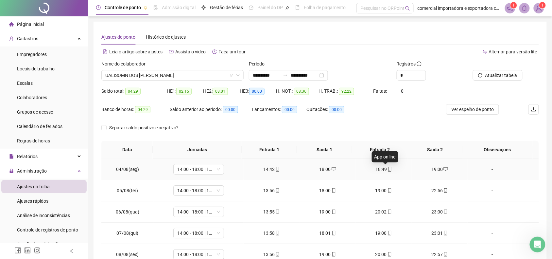
drag, startPoint x: 383, startPoint y: 170, endPoint x: 357, endPoint y: 176, distance: 26.5
click at [357, 176] on td "18:49" at bounding box center [384, 169] width 56 height 21
drag, startPoint x: 327, startPoint y: 171, endPoint x: 318, endPoint y: 169, distance: 9.3
click at [317, 169] on div "18:00" at bounding box center [327, 169] width 45 height 7
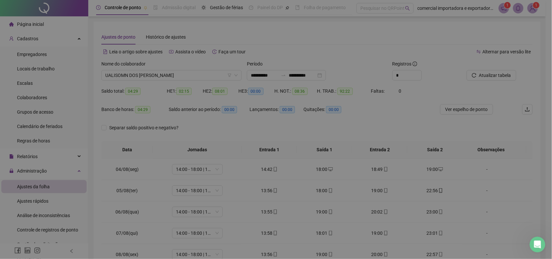
type input "**********"
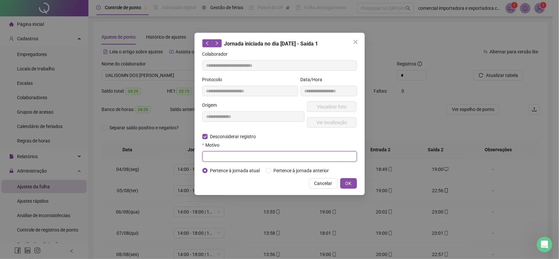
click at [229, 157] on input "text" at bounding box center [279, 156] width 154 height 10
type input "***"
drag, startPoint x: 358, startPoint y: 179, endPoint x: 343, endPoint y: 186, distance: 17.1
click at [353, 181] on div "**********" at bounding box center [279, 114] width 170 height 162
click at [340, 184] on button "OK" at bounding box center [348, 183] width 17 height 10
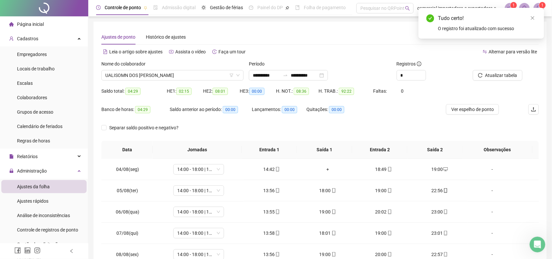
drag, startPoint x: 532, startPoint y: 17, endPoint x: 494, endPoint y: 44, distance: 46.6
click at [527, 18] on div "Tudo certo! O registro foi atualizado com sucesso" at bounding box center [482, 23] width 126 height 31
click at [492, 74] on span "Atualizar tabela" at bounding box center [502, 75] width 32 height 7
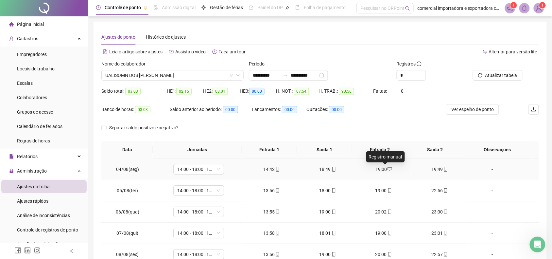
click at [388, 167] on icon "desktop" at bounding box center [390, 169] width 5 height 5
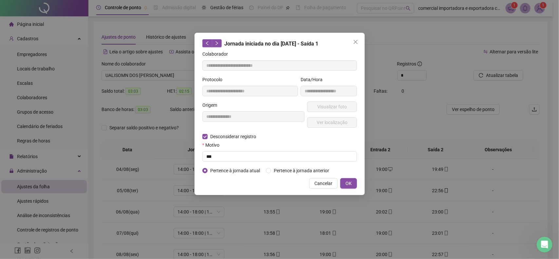
type input "**********"
click at [229, 157] on input "text" at bounding box center [279, 156] width 154 height 10
type input "***"
click at [353, 185] on button "OK" at bounding box center [348, 183] width 17 height 10
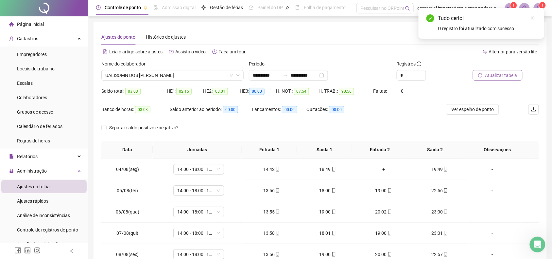
click at [499, 72] on span "Atualizar tabela" at bounding box center [502, 75] width 32 height 7
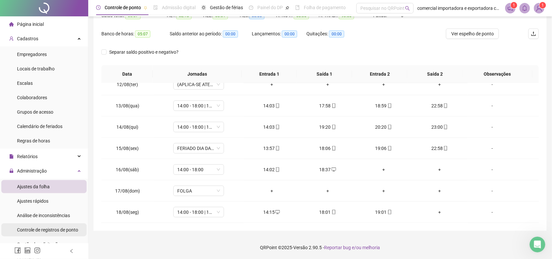
scroll to position [82, 0]
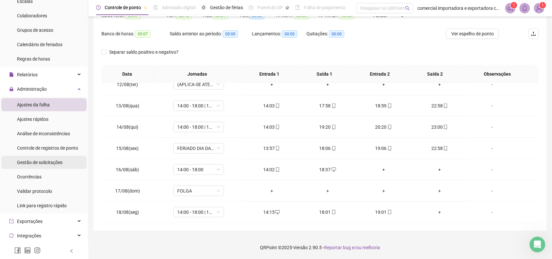
click at [43, 161] on span "Gestão de solicitações" at bounding box center [39, 162] width 45 height 5
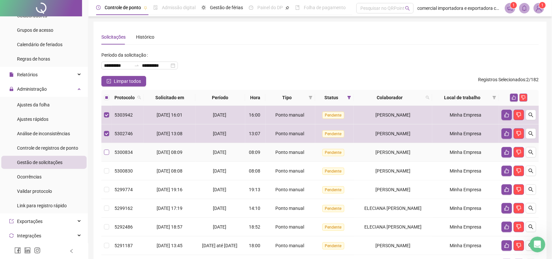
click at [109, 155] on label at bounding box center [106, 152] width 5 height 7
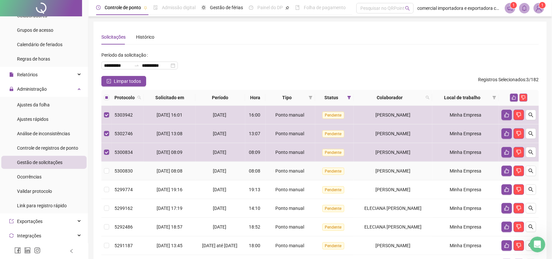
drag, startPoint x: 109, startPoint y: 174, endPoint x: 127, endPoint y: 177, distance: 18.4
click at [109, 174] on label at bounding box center [106, 170] width 5 height 7
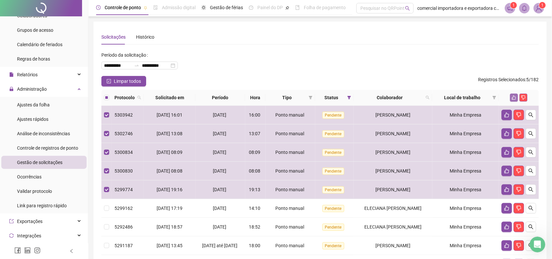
click at [513, 98] on icon "like" at bounding box center [514, 98] width 4 height 4
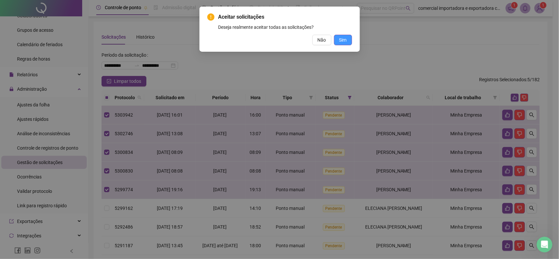
click at [341, 42] on span "Sim" at bounding box center [343, 39] width 8 height 7
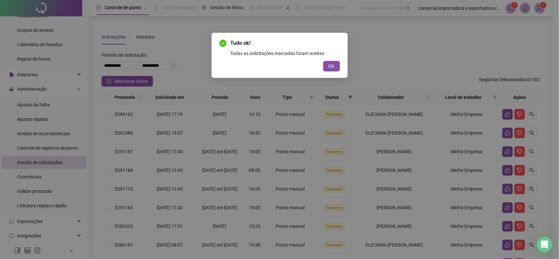
click at [331, 72] on div "Tudo ok! Todas as solicitações marcadas foram aceitas OK" at bounding box center [279, 55] width 136 height 45
click at [328, 67] on span "OK" at bounding box center [331, 65] width 6 height 7
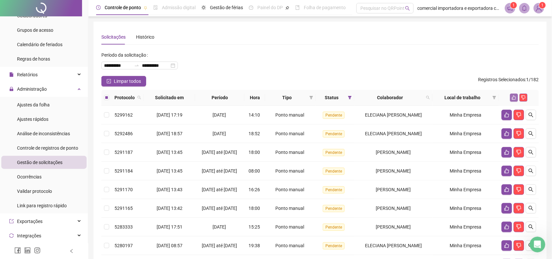
click at [514, 99] on icon "like" at bounding box center [514, 97] width 5 height 5
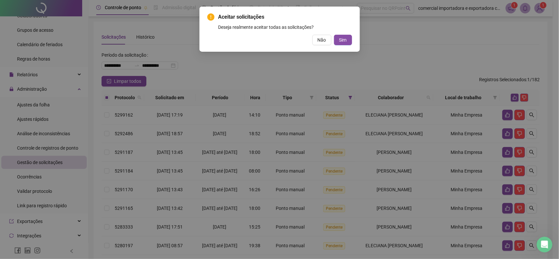
click at [349, 37] on button "Sim" at bounding box center [343, 40] width 18 height 10
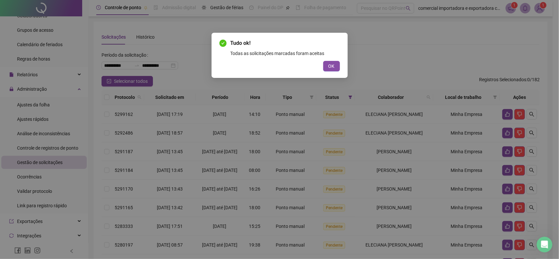
click at [334, 66] on span "OK" at bounding box center [331, 65] width 6 height 7
